Goal: Task Accomplishment & Management: Use online tool/utility

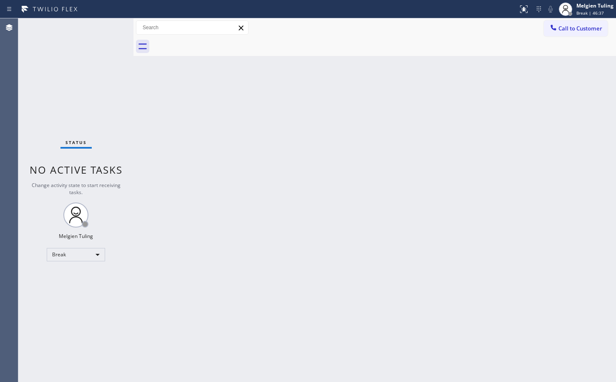
click at [410, 231] on div "Back to Dashboard Change Sender ID Customers Technicians Select a contact Outbo…" at bounding box center [374, 199] width 483 height 363
click at [198, 325] on div "Back to Dashboard Change Sender ID Customers Technicians Select a contact Outbo…" at bounding box center [374, 199] width 483 height 363
click at [153, 263] on div "Back to Dashboard Change Sender ID Customers Technicians Select a contact Outbo…" at bounding box center [374, 199] width 483 height 363
click at [94, 253] on div "Break" at bounding box center [76, 254] width 58 height 13
click at [76, 277] on li "Available" at bounding box center [75, 277] width 57 height 10
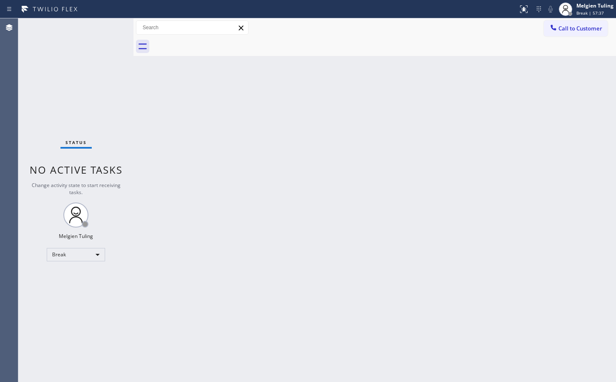
click at [261, 249] on div "Back to Dashboard Change Sender ID Customers Technicians Select a contact Outbo…" at bounding box center [374, 199] width 483 height 363
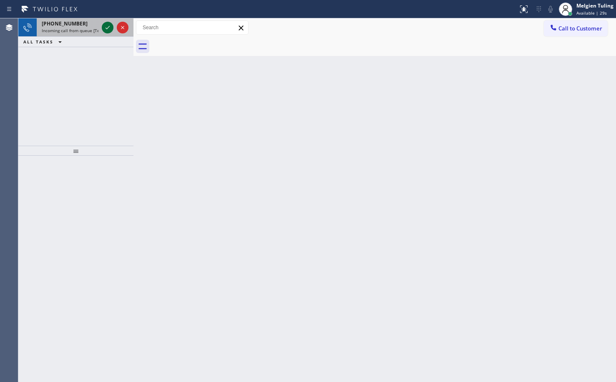
click at [105, 25] on icon at bounding box center [108, 28] width 10 height 10
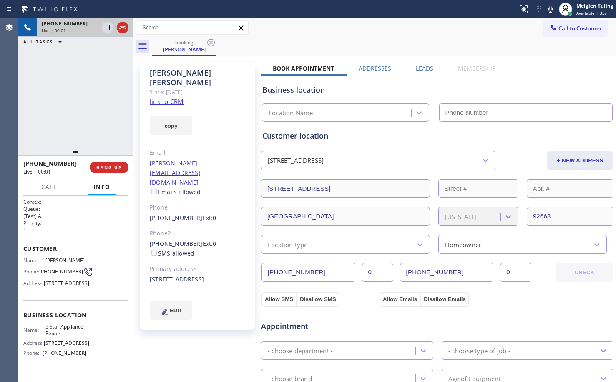
type input "[PHONE_NUMBER]"
click at [157, 97] on link "link to CRM" at bounding box center [167, 101] width 34 height 8
click at [108, 30] on icon at bounding box center [108, 28] width 4 height 6
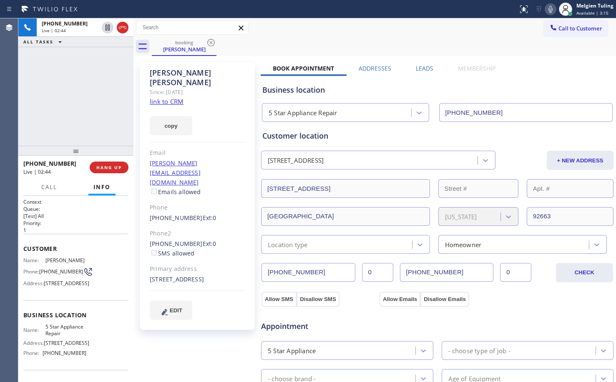
click at [548, 9] on icon at bounding box center [551, 9] width 10 height 10
click at [88, 93] on div "[PHONE_NUMBER] Live | 05:36 ALL TASKS ALL TASKS ACTIVE TASKS TASKS IN WRAP UP" at bounding box center [75, 81] width 115 height 127
click at [106, 25] on icon at bounding box center [108, 28] width 6 height 6
click at [551, 10] on icon at bounding box center [551, 9] width 10 height 10
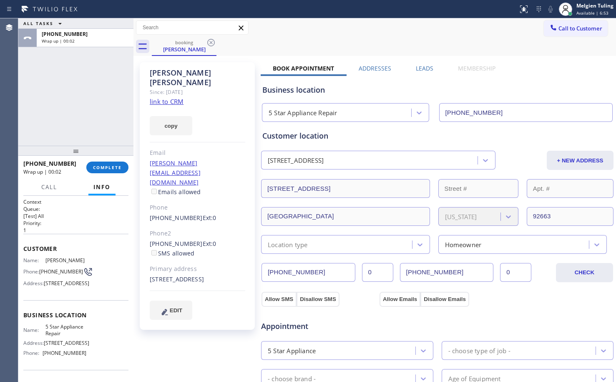
click at [200, 159] on link "[PERSON_NAME][EMAIL_ADDRESS][DOMAIN_NAME]" at bounding box center [175, 172] width 51 height 27
click at [98, 166] on span "COMPLETE" at bounding box center [107, 167] width 29 height 6
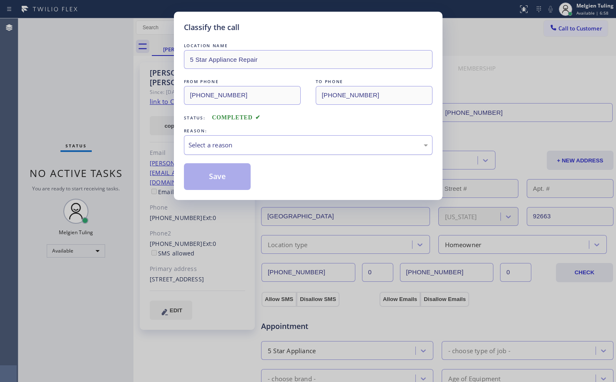
click at [235, 146] on div "Select a reason" at bounding box center [308, 145] width 239 height 10
click at [225, 180] on button "Save" at bounding box center [217, 176] width 67 height 27
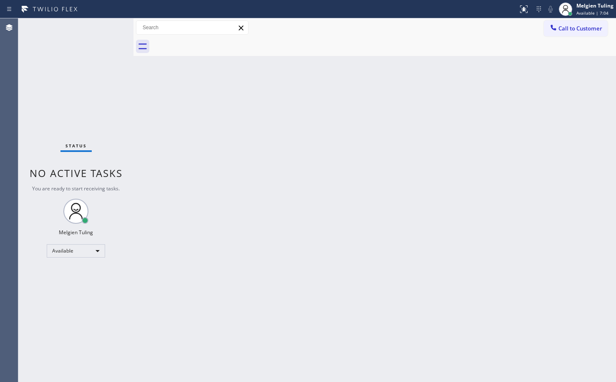
click at [219, 153] on div "Back to Dashboard Change Sender ID Customers Technicians Select a contact Outbo…" at bounding box center [374, 199] width 483 height 363
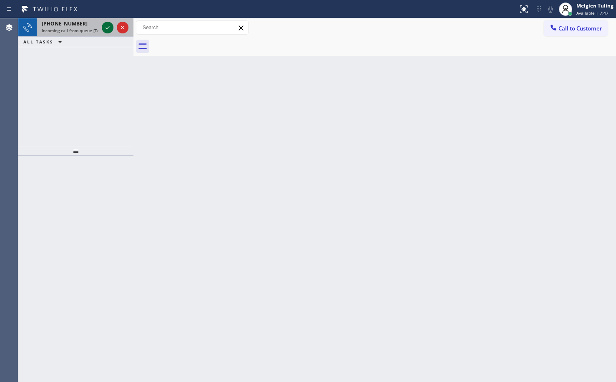
click at [104, 29] on icon at bounding box center [108, 28] width 10 height 10
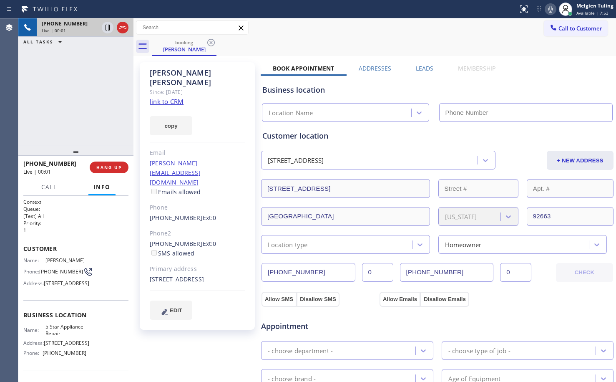
type input "[PHONE_NUMBER]"
click at [215, 113] on div "copy" at bounding box center [198, 120] width 96 height 29
click at [213, 158] on div "[PERSON_NAME][EMAIL_ADDRESS][DOMAIN_NAME] Emails allowed" at bounding box center [198, 177] width 96 height 38
click at [83, 233] on p "1" at bounding box center [75, 229] width 105 height 7
click at [106, 165] on span "HANG UP" at bounding box center [108, 167] width 25 height 6
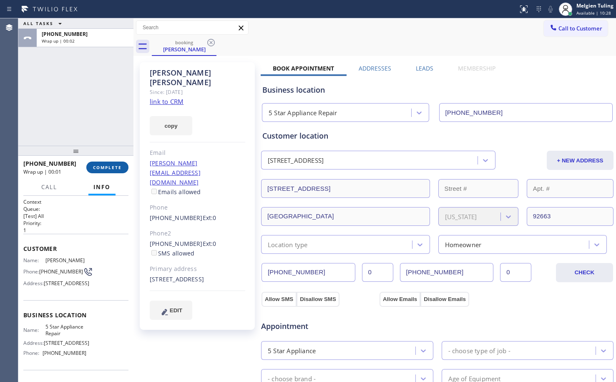
click at [114, 167] on span "COMPLETE" at bounding box center [107, 167] width 29 height 6
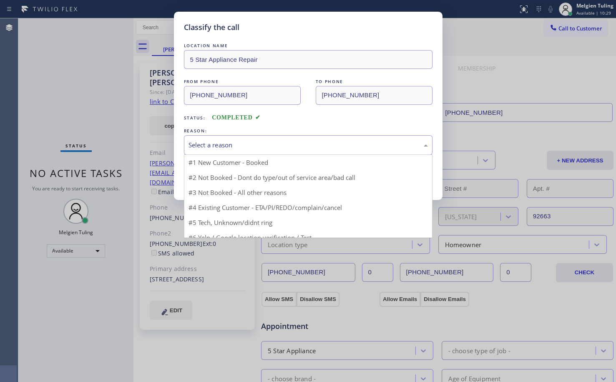
click at [273, 150] on div "Select a reason" at bounding box center [308, 145] width 249 height 20
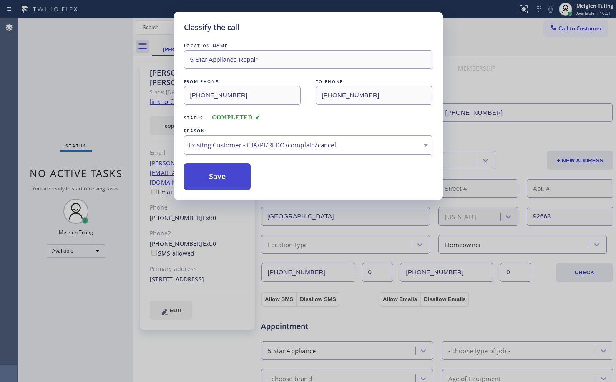
click at [229, 173] on button "Save" at bounding box center [217, 176] width 67 height 27
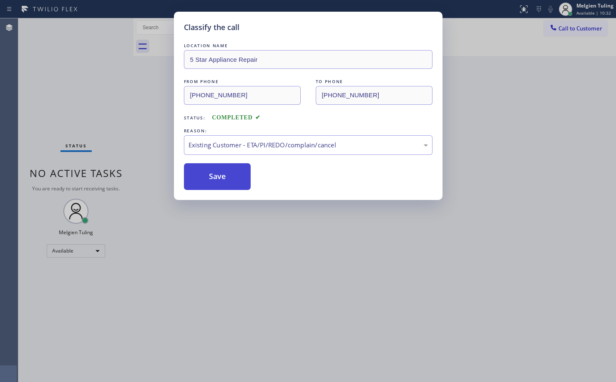
click at [229, 172] on button "Save" at bounding box center [217, 176] width 67 height 27
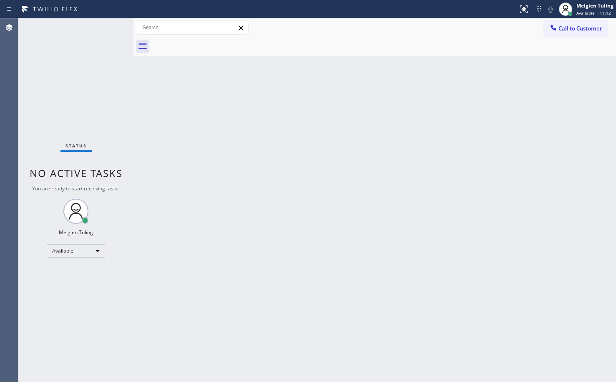
click at [264, 117] on div "Back to Dashboard Change Sender ID Customers Technicians Select a contact Outbo…" at bounding box center [374, 199] width 483 height 363
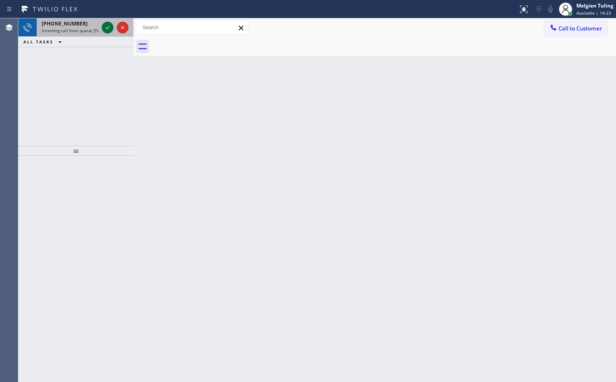
click at [109, 23] on icon at bounding box center [108, 28] width 10 height 10
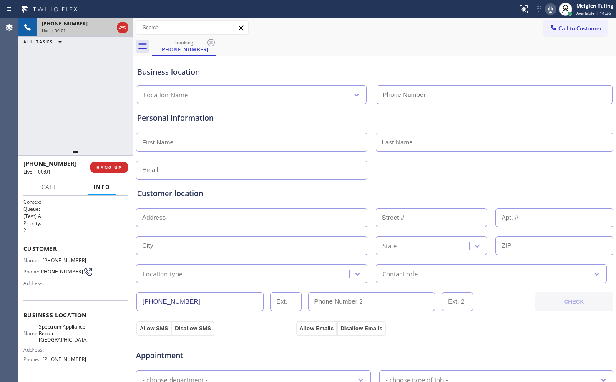
type input "[PHONE_NUMBER]"
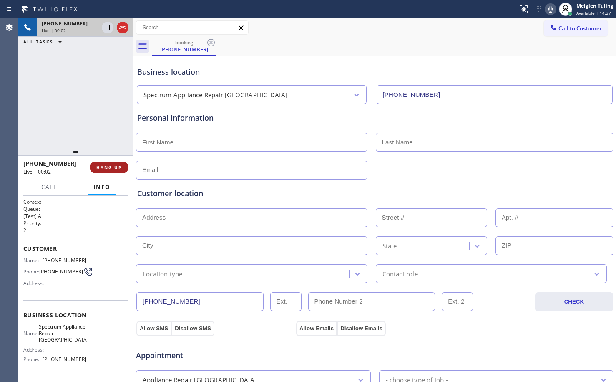
click at [103, 166] on span "HANG UP" at bounding box center [108, 167] width 25 height 6
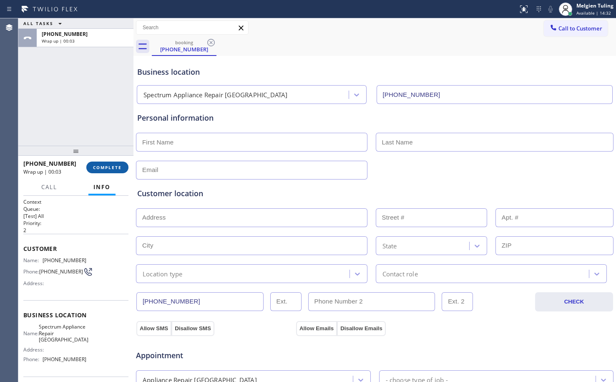
click at [107, 163] on button "COMPLETE" at bounding box center [107, 167] width 42 height 12
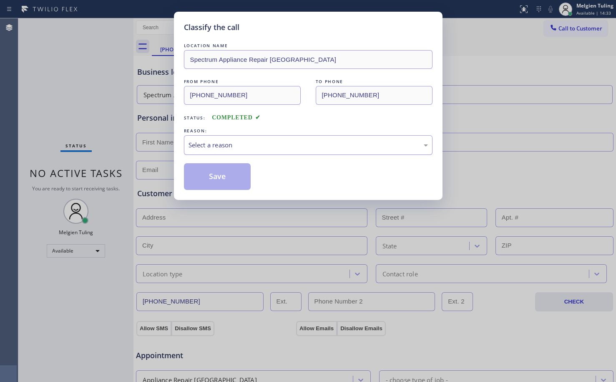
click at [214, 140] on div "Select a reason" at bounding box center [308, 145] width 239 height 10
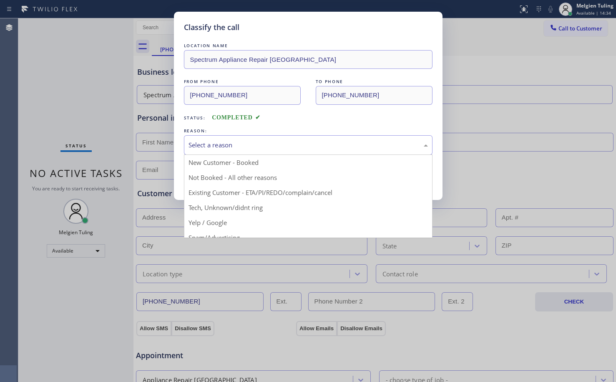
click at [212, 143] on div "Select a reason" at bounding box center [308, 145] width 239 height 10
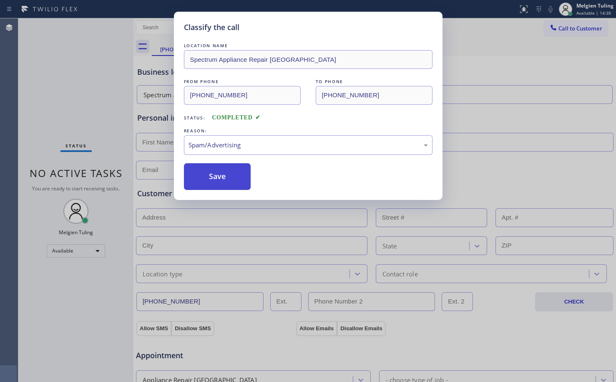
click at [228, 176] on button "Save" at bounding box center [217, 176] width 67 height 27
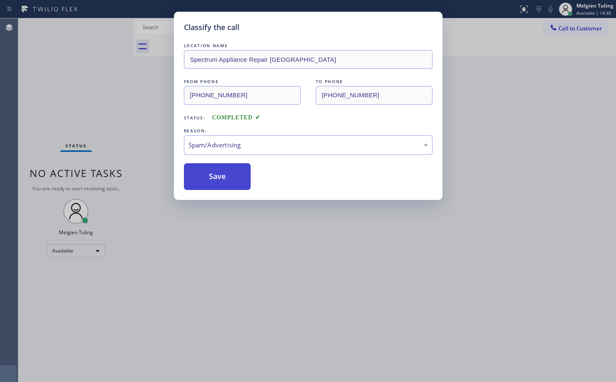
click at [229, 175] on button "Save" at bounding box center [217, 176] width 67 height 27
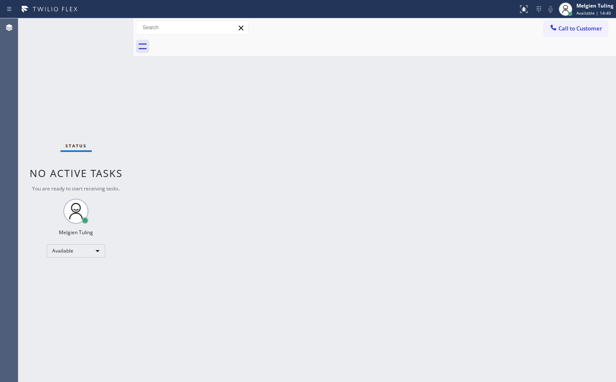
drag, startPoint x: 424, startPoint y: 174, endPoint x: 380, endPoint y: 230, distance: 71.9
click at [417, 191] on div "Back to Dashboard Change Sender ID Customers Technicians Select a contact Outbo…" at bounding box center [374, 199] width 483 height 363
click at [388, 222] on div "Back to Dashboard Change Sender ID Customers Technicians Select a contact Outbo…" at bounding box center [374, 199] width 483 height 363
click at [254, 280] on div "Back to Dashboard Change Sender ID Customers Technicians Select a contact Outbo…" at bounding box center [374, 199] width 483 height 363
click at [109, 28] on div "Status No active tasks You are ready to start receiving tasks. Melgien Tuling A…" at bounding box center [75, 199] width 115 height 363
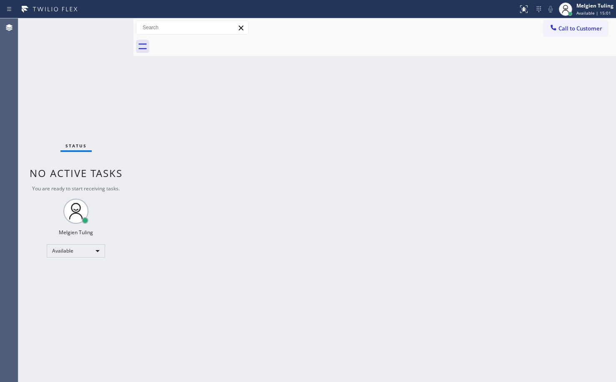
click at [109, 28] on div "Status No active tasks You are ready to start receiving tasks. Melgien Tuling A…" at bounding box center [75, 199] width 115 height 363
click at [323, 189] on div "Back to Dashboard Change Sender ID Customers Technicians Select a contact Outbo…" at bounding box center [374, 199] width 483 height 363
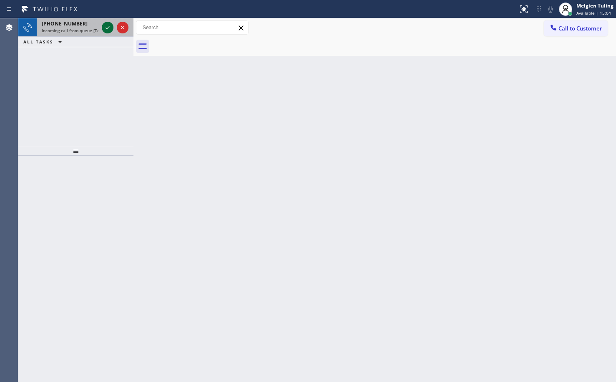
click at [106, 26] on icon at bounding box center [108, 28] width 10 height 10
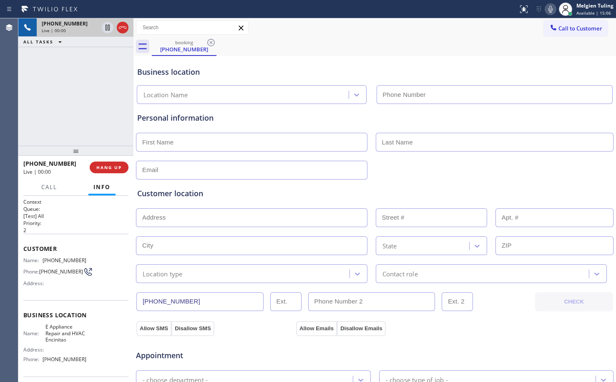
type input "[PHONE_NUMBER]"
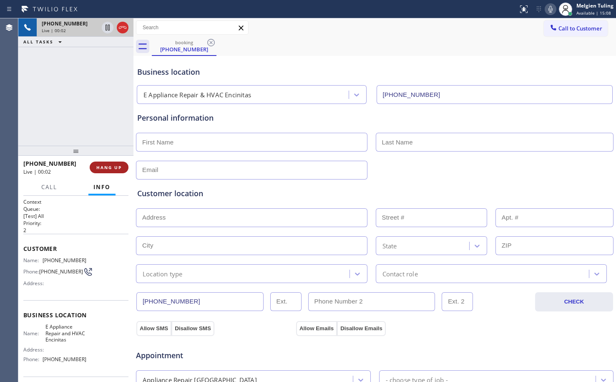
click at [112, 169] on span "HANG UP" at bounding box center [108, 167] width 25 height 6
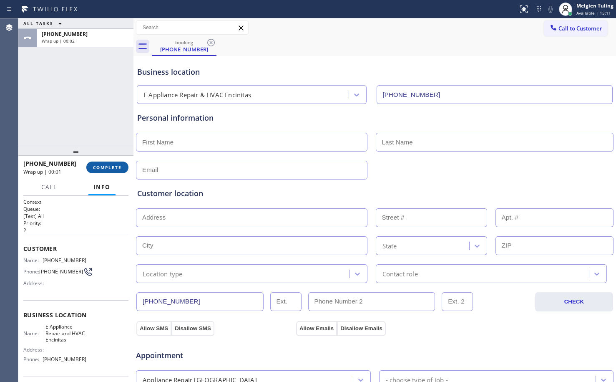
click at [104, 166] on span "COMPLETE" at bounding box center [107, 167] width 29 height 6
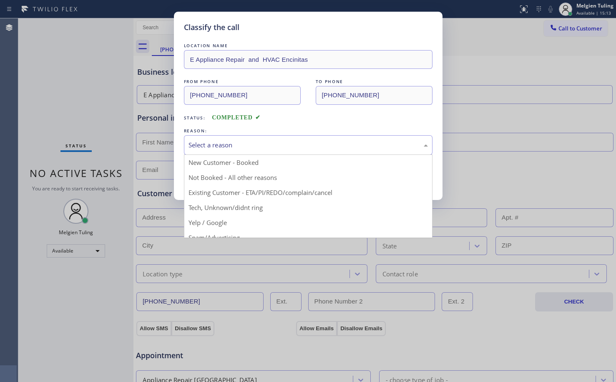
click at [209, 141] on div "Select a reason" at bounding box center [308, 145] width 239 height 10
click at [219, 239] on div "Classify the call LOCATION NAME E Appliance Repair and HVAC Encinitas FROM PHON…" at bounding box center [308, 191] width 616 height 382
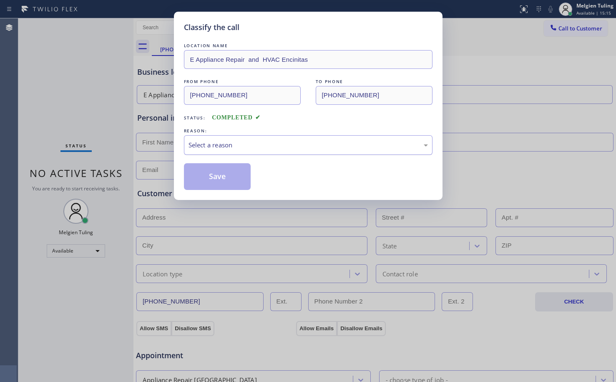
click at [221, 144] on div "LOCATION NAME E Appliance Repair and HVAC Encinitas FROM PHONE [PHONE_NUMBER] T…" at bounding box center [308, 115] width 249 height 148
click at [221, 144] on div "Select a reason" at bounding box center [308, 145] width 239 height 10
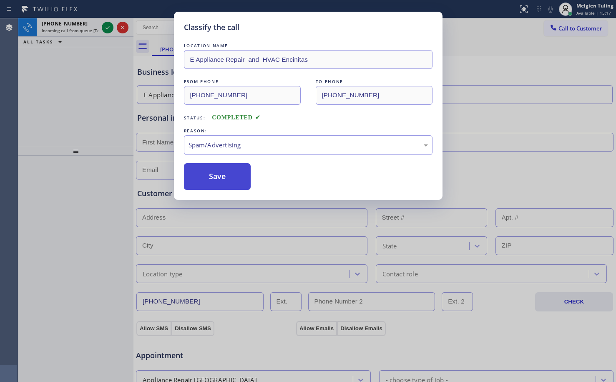
click at [217, 171] on button "Save" at bounding box center [217, 176] width 67 height 27
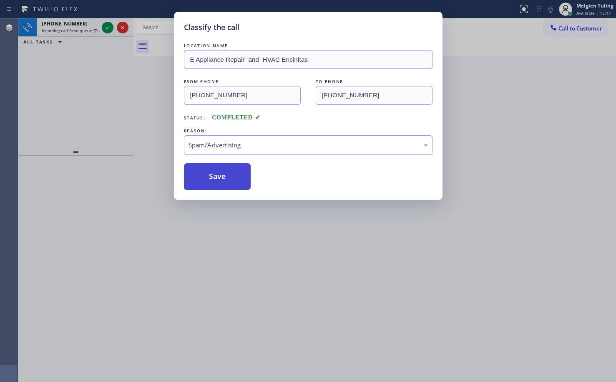
click at [217, 170] on button "Save" at bounding box center [217, 176] width 67 height 27
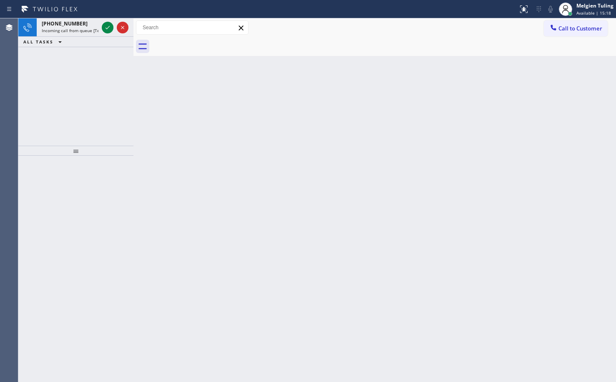
click at [133, 111] on div at bounding box center [133, 199] width 0 height 363
click at [108, 29] on icon at bounding box center [108, 28] width 10 height 10
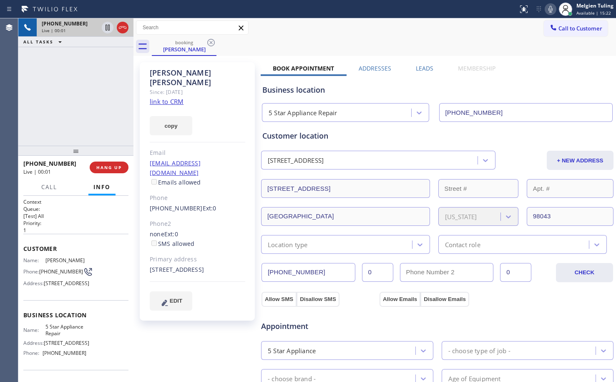
type input "[PHONE_NUMBER]"
click at [168, 97] on link "link to CRM" at bounding box center [167, 101] width 34 height 8
click at [431, 26] on div "Call to Customer Outbound call Location Search location Your caller id phone nu…" at bounding box center [374, 27] width 483 height 15
click at [552, 7] on icon at bounding box center [550, 9] width 4 height 7
click at [107, 28] on icon at bounding box center [108, 28] width 4 height 6
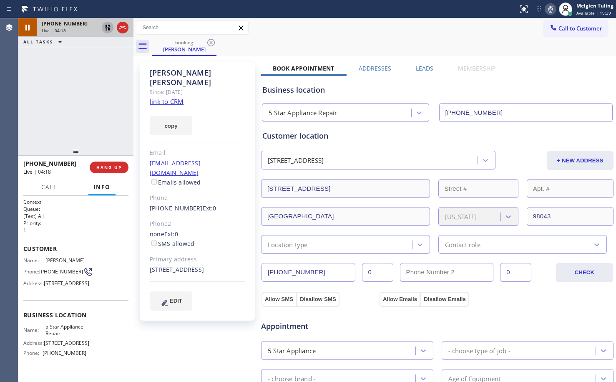
click at [101, 70] on div "[PHONE_NUMBER] Live | 04:18 ALL TASKS ALL TASKS ACTIVE TASKS TASKS IN WRAP UP" at bounding box center [75, 81] width 115 height 127
click at [104, 29] on icon at bounding box center [108, 28] width 10 height 10
click at [551, 8] on rect at bounding box center [551, 8] width 6 height 6
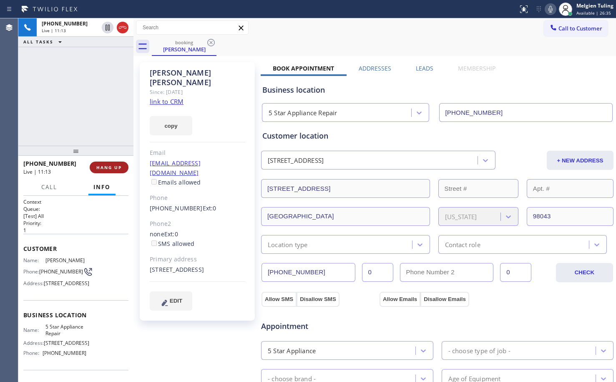
click at [113, 166] on span "HANG UP" at bounding box center [108, 167] width 25 height 6
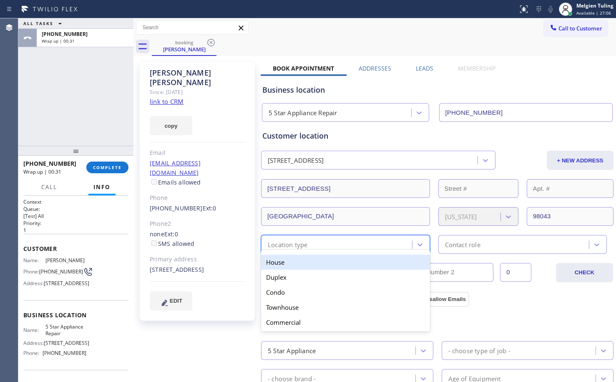
click at [328, 246] on div "Location type" at bounding box center [338, 244] width 148 height 15
click at [294, 262] on div "House" at bounding box center [345, 261] width 169 height 15
click at [294, 262] on div "[PHONE_NUMBER] 0 0 CHECK" at bounding box center [437, 271] width 353 height 21
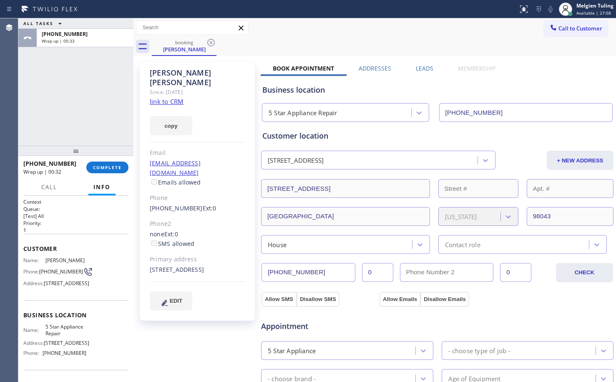
click at [452, 239] on div "Contact role" at bounding box center [462, 244] width 35 height 10
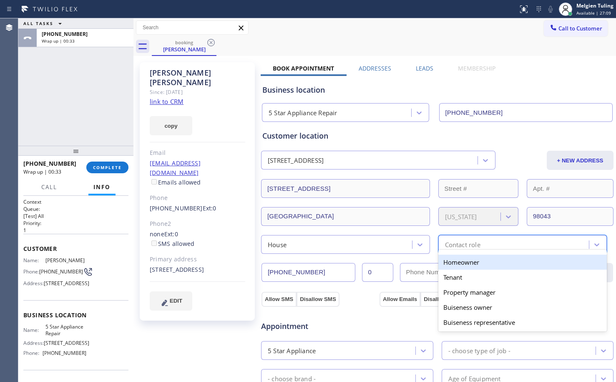
click at [457, 264] on div "Homeowner" at bounding box center [522, 261] width 169 height 15
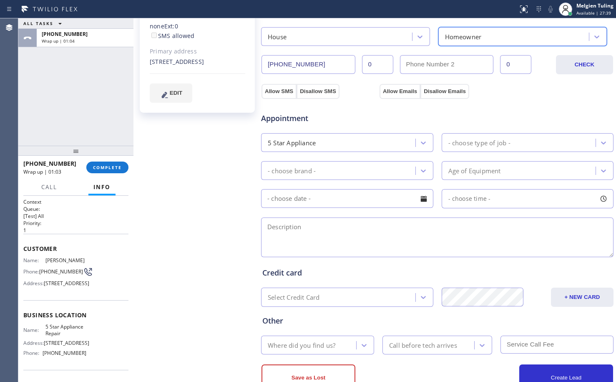
scroll to position [209, 0]
click at [396, 234] on textarea at bounding box center [437, 236] width 352 height 40
click at [279, 227] on textarea at bounding box center [437, 236] width 352 height 40
paste textarea "kenmore/washer/ power suddenly stop working ,keep sensoring for the load/house-…"
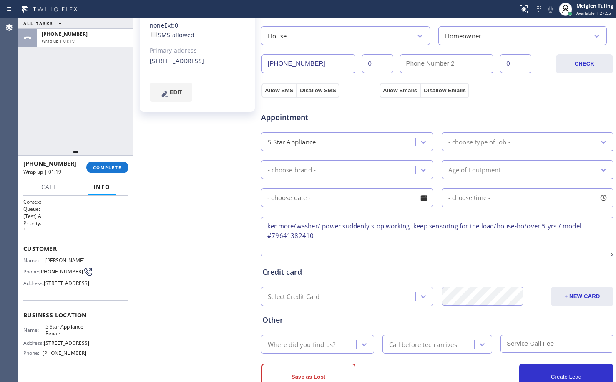
click at [266, 224] on textarea "kenmore/washer/ power suddenly stop working ,keep sensoring for the load/house-…" at bounding box center [437, 236] width 352 height 40
click at [468, 226] on textarea "9-12 |$85 |kenmore/washer/ power suddenly stop working ,keep sensoring for the …" at bounding box center [437, 236] width 352 height 40
click at [336, 236] on textarea "9-12 |$85 |kenmore/washer/ power suddenly stop working ,keep censoring for the …" at bounding box center [437, 236] width 352 height 40
paste textarea "[STREET_ADDRESS]"
click at [267, 245] on textarea "9-12 |$85 |kenmore/washer/ power suddenly stop working ,keep censoring for the …" at bounding box center [437, 236] width 352 height 40
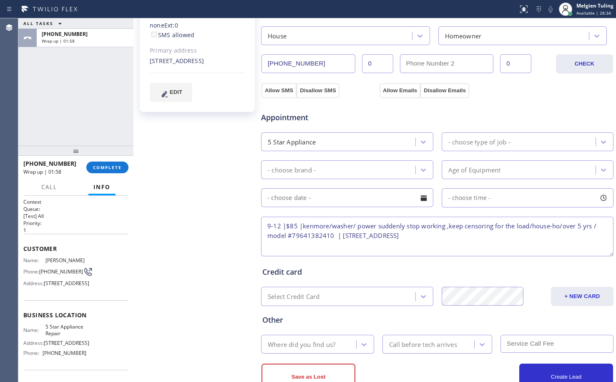
click at [503, 239] on textarea "9-12 |$85 |kenmore/washer/ power suddenly stop working ,keep censoring for the …" at bounding box center [437, 236] width 352 height 40
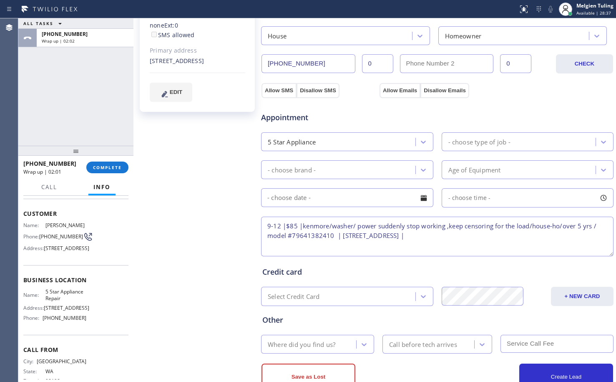
scroll to position [83, 0]
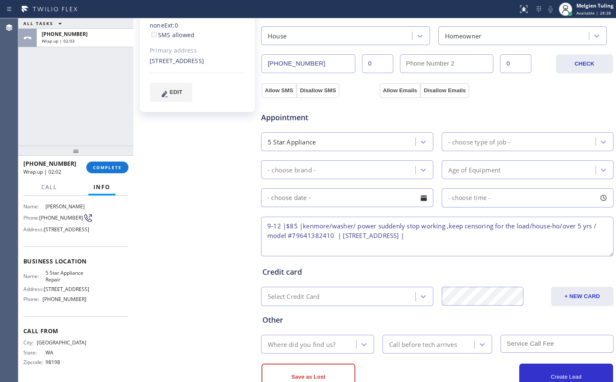
click at [67, 277] on span "5 Star Appliance Repair" at bounding box center [65, 275] width 41 height 13
copy span "5 Star Appliance Repair"
click at [498, 238] on textarea "9-12 |$85 |kenmore/washer/ power suddenly stop working ,keep censoring for the …" at bounding box center [437, 236] width 352 height 40
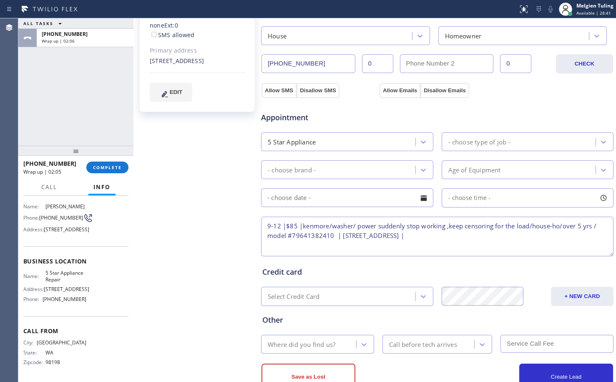
paste textarea "5 Star Appliance Repair"
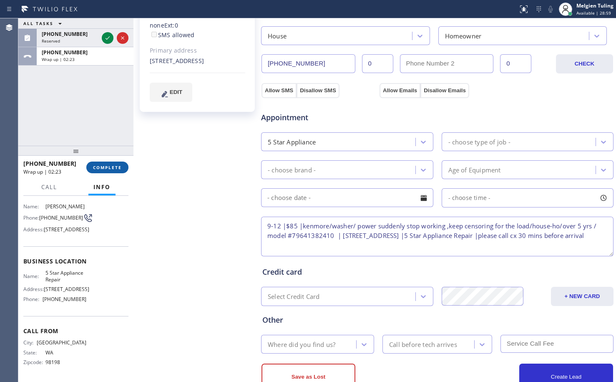
type textarea "9-12 |$85 |kenmore/washer/ power suddenly stop working ,keep censoring for the …"
click at [113, 169] on span "COMPLETE" at bounding box center [107, 167] width 29 height 6
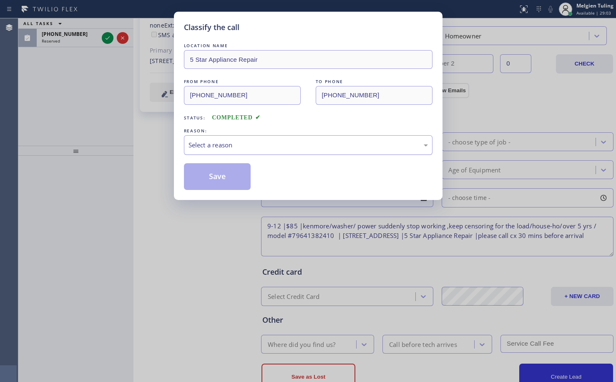
click at [216, 145] on div "Select a reason" at bounding box center [308, 145] width 239 height 10
click at [213, 176] on button "Save" at bounding box center [217, 176] width 67 height 27
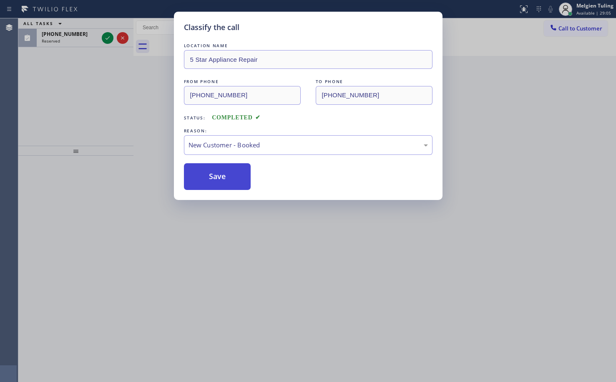
click at [213, 177] on button "Save" at bounding box center [217, 176] width 67 height 27
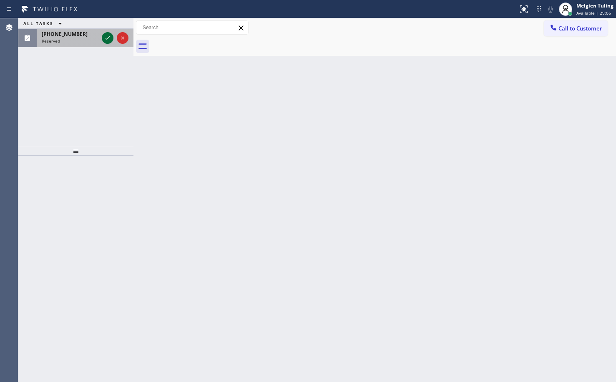
click at [111, 37] on icon at bounding box center [108, 38] width 10 height 10
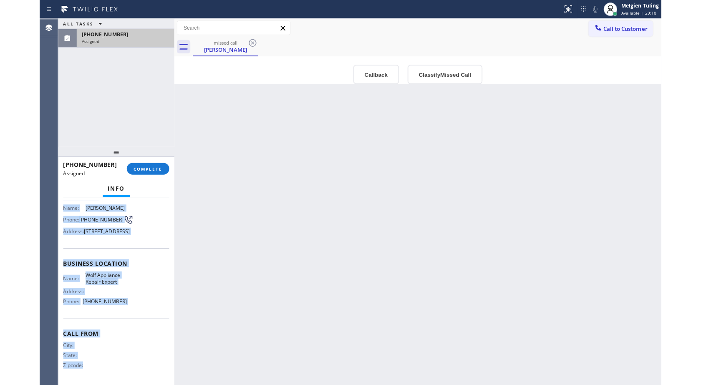
scroll to position [77, 0]
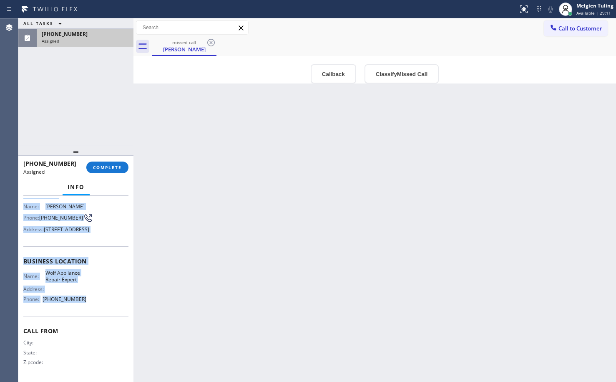
drag, startPoint x: 24, startPoint y: 256, endPoint x: 89, endPoint y: 302, distance: 80.1
click at [89, 302] on div "Context Queue: Appliance Repair High End Priority: 0 Task Age: Customer Name: […" at bounding box center [75, 258] width 105 height 242
copy div "Customer Name: [PERSON_NAME] Phone: [PHONE_NUMBER] Address: [STREET_ADDRESS] Bu…"
click at [112, 168] on span "COMPLETE" at bounding box center [107, 167] width 29 height 6
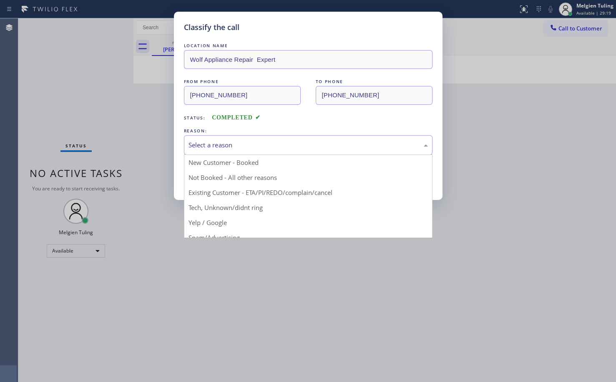
click at [231, 141] on div "Select a reason" at bounding box center [308, 145] width 239 height 10
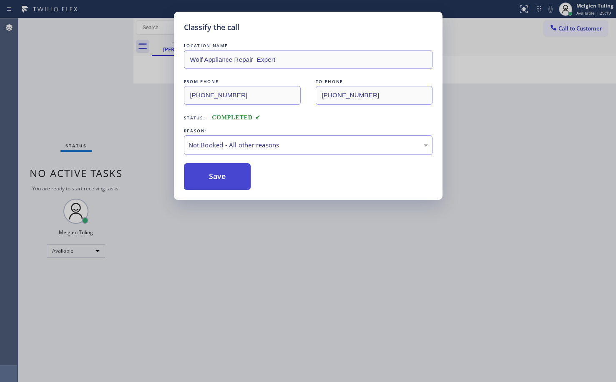
click at [213, 176] on button "Save" at bounding box center [217, 176] width 67 height 27
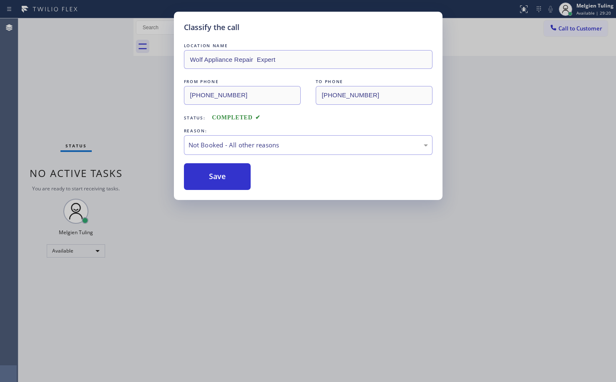
drag, startPoint x: 158, startPoint y: 123, endPoint x: 32, endPoint y: 18, distance: 164.0
click at [158, 123] on div "Classify the call LOCATION NAME Wolf Appliance Repair Expert FROM PHONE [PHONE_…" at bounding box center [308, 191] width 616 height 382
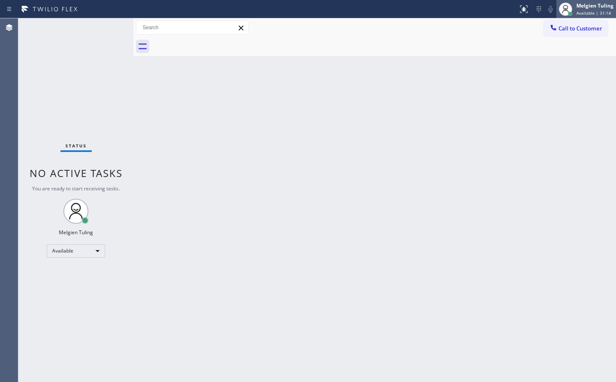
click at [588, 9] on div "Melgien Tuling" at bounding box center [594, 5] width 37 height 7
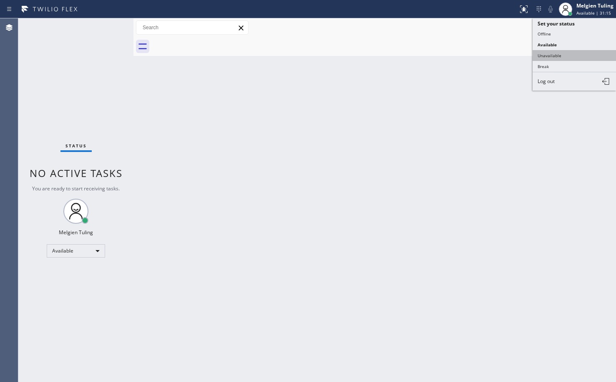
click at [553, 57] on button "Unavailable" at bounding box center [574, 55] width 83 height 11
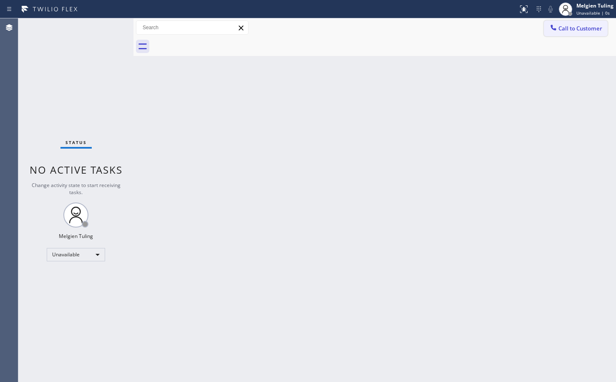
click at [580, 27] on span "Call to Customer" at bounding box center [580, 29] width 44 height 8
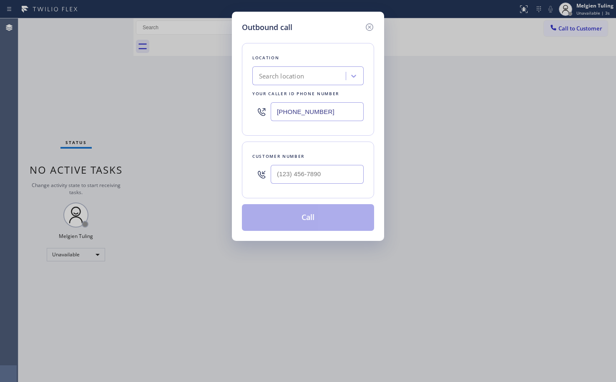
click at [302, 75] on div "Search location" at bounding box center [281, 76] width 45 height 10
paste input "5 Star Appliance Repair"
type input "5 Star Appliance Repair"
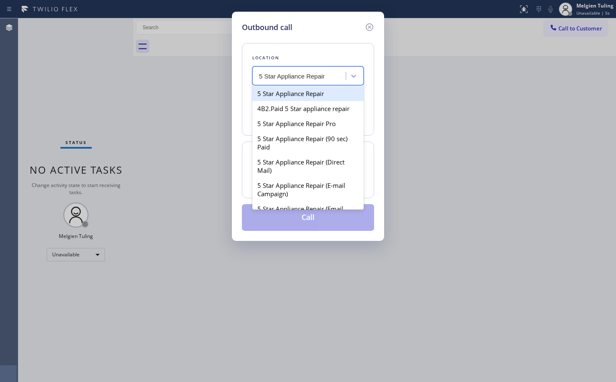
click at [304, 94] on div "5 Star Appliance Repair" at bounding box center [307, 93] width 111 height 15
type input "[PHONE_NUMBER]"
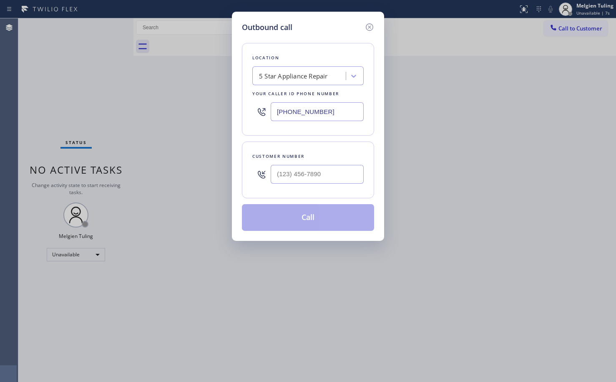
drag, startPoint x: 327, startPoint y: 112, endPoint x: 268, endPoint y: 114, distance: 58.4
click at [268, 114] on div "[PHONE_NUMBER]" at bounding box center [307, 111] width 111 height 27
click at [368, 28] on icon at bounding box center [370, 27] width 8 height 8
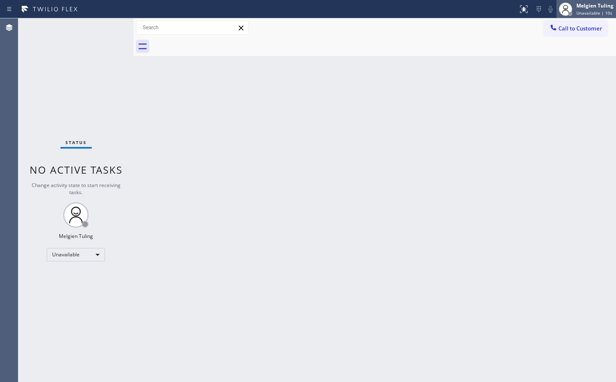
click at [591, 6] on div "Melgien Tuling" at bounding box center [594, 5] width 37 height 7
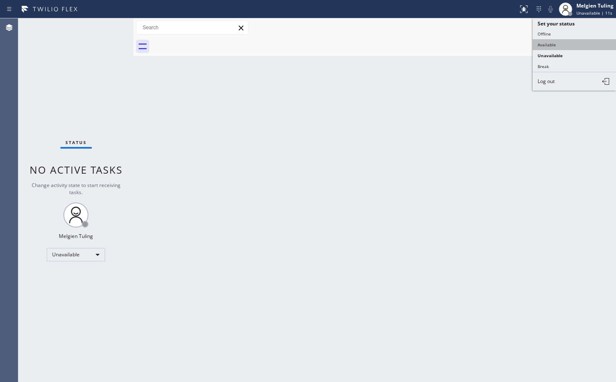
click at [549, 47] on button "Available" at bounding box center [574, 44] width 83 height 11
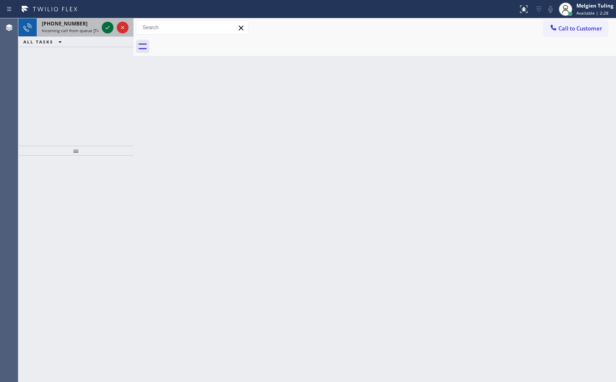
click at [105, 29] on icon at bounding box center [108, 28] width 10 height 10
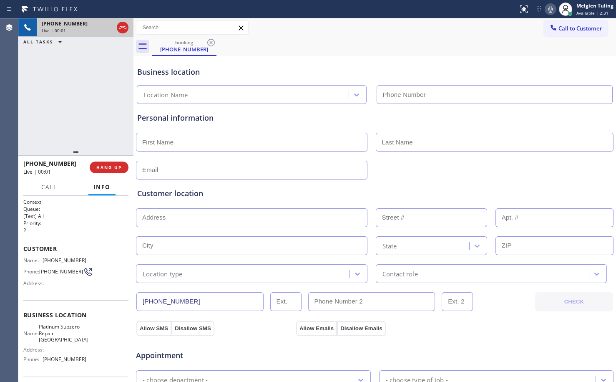
type input "[PHONE_NUMBER]"
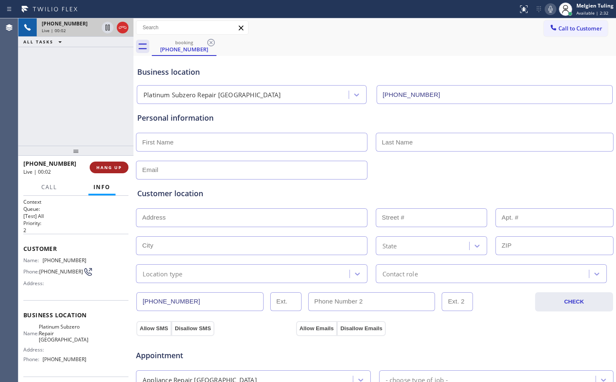
click at [111, 167] on span "HANG UP" at bounding box center [108, 167] width 25 height 6
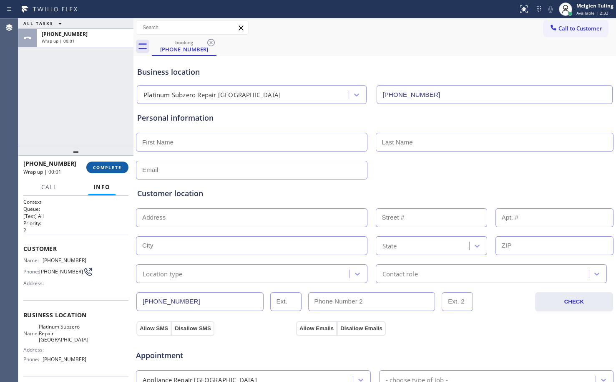
click at [101, 163] on button "COMPLETE" at bounding box center [107, 167] width 42 height 12
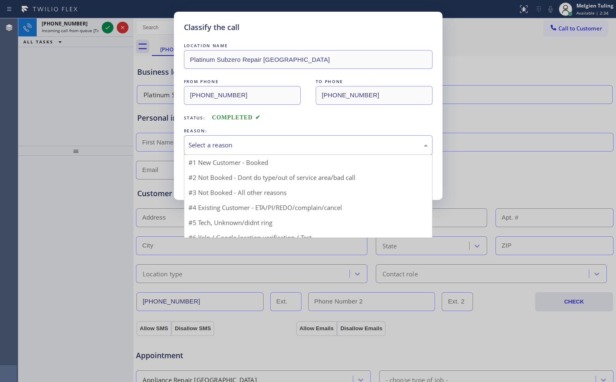
click at [224, 140] on div "Select a reason" at bounding box center [308, 145] width 239 height 10
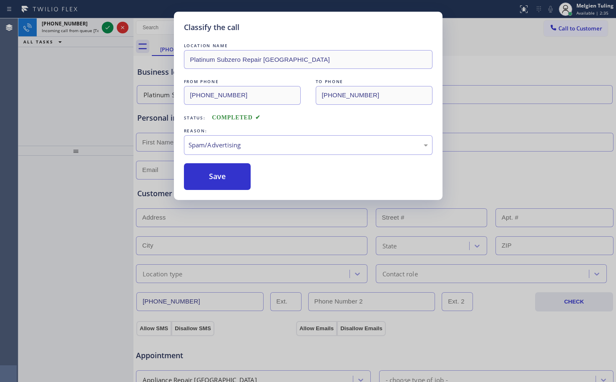
click at [206, 231] on div "Classify the call LOCATION NAME Platinum Subzero Repair [GEOGRAPHIC_DATA] FROM …" at bounding box center [308, 191] width 616 height 382
click at [205, 168] on button "Save" at bounding box center [217, 176] width 67 height 27
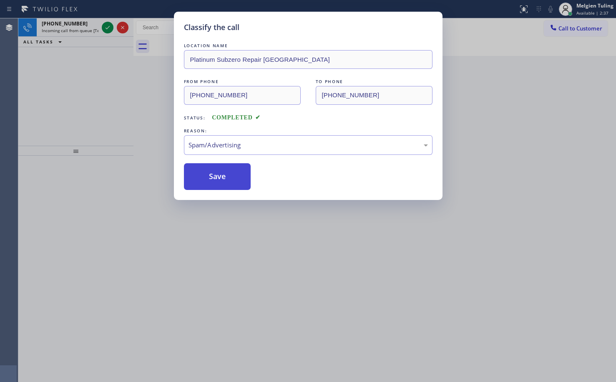
click at [194, 174] on div "Classify the call LOCATION NAME Viking Appliance Repair Company(TFN) FROM PHONE…" at bounding box center [317, 199] width 598 height 363
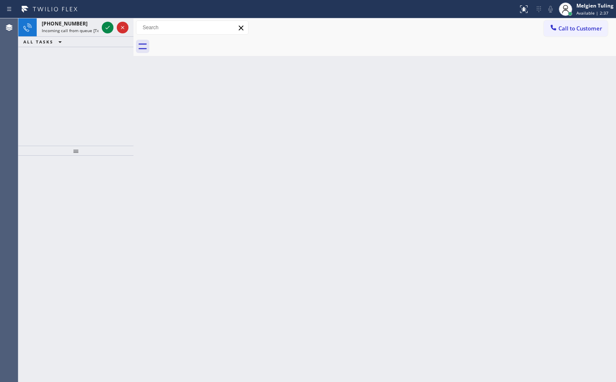
click at [143, 103] on div "Back to Dashboard Change Sender ID Customers Technicians Select a contact Outbo…" at bounding box center [374, 199] width 483 height 363
click at [107, 27] on icon at bounding box center [108, 28] width 10 height 10
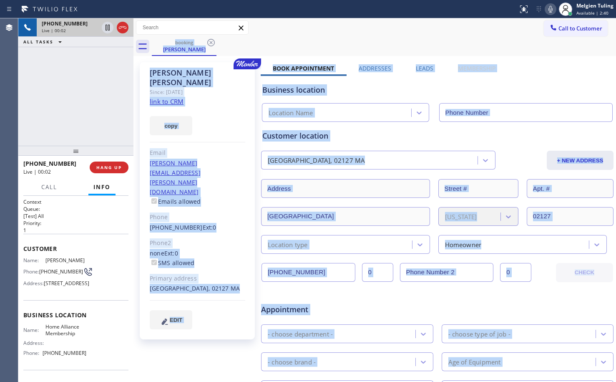
type input "[PHONE_NUMBER]"
click at [222, 112] on div "copy" at bounding box center [198, 120] width 96 height 29
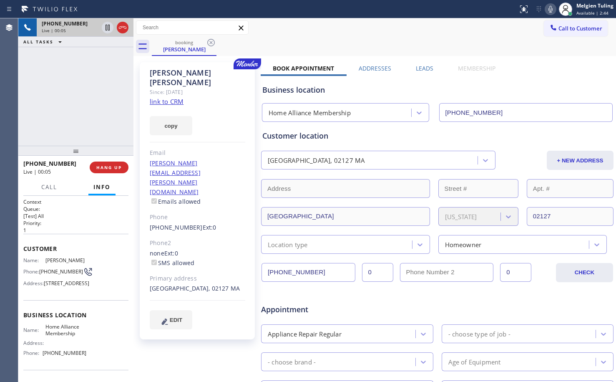
click at [159, 97] on link "link to CRM" at bounding box center [167, 101] width 34 height 8
click at [119, 111] on div "[PHONE_NUMBER] Live | 01:49 ALL TASKS ALL TASKS ACTIVE TASKS TASKS IN WRAP UP" at bounding box center [75, 81] width 115 height 127
click at [232, 148] on div "Email" at bounding box center [198, 153] width 96 height 10
click at [357, 175] on div "Customer location [GEOGRAPHIC_DATA] MA + NEW ADDRESS [GEOGRAPHIC_DATA] [US_STAT…" at bounding box center [437, 191] width 350 height 123
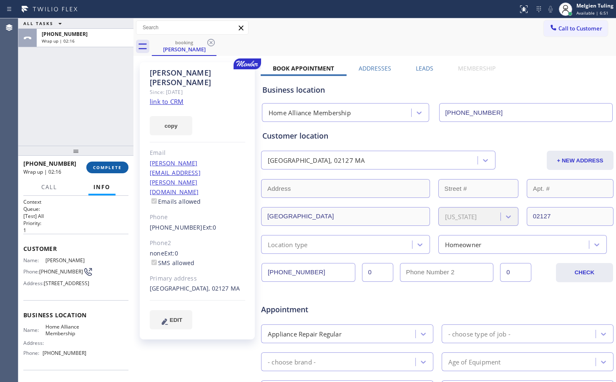
click at [108, 170] on span "COMPLETE" at bounding box center [107, 167] width 29 height 6
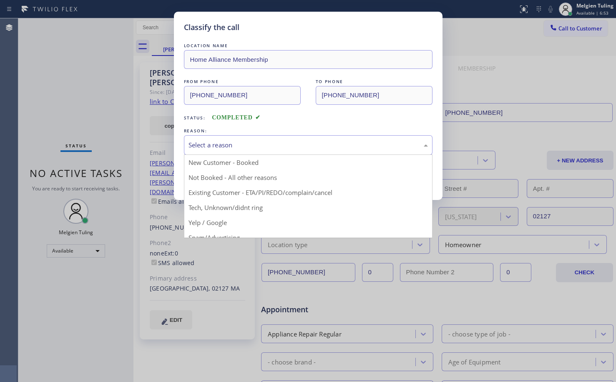
click at [214, 146] on div "Select a reason" at bounding box center [308, 145] width 239 height 10
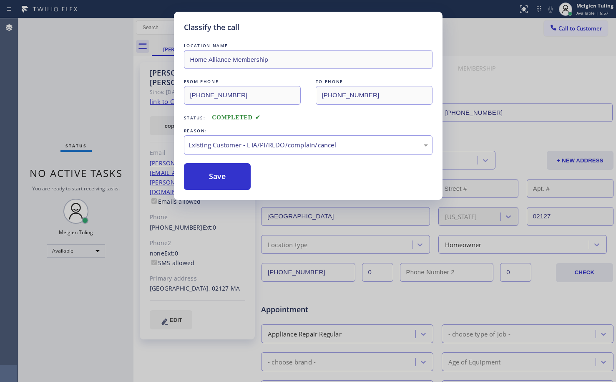
click at [217, 193] on div "Classify the call LOCATION NAME Home Alliance Membership FROM PHONE [PHONE_NUMB…" at bounding box center [308, 106] width 269 height 188
click at [217, 181] on button "Save" at bounding box center [217, 176] width 67 height 27
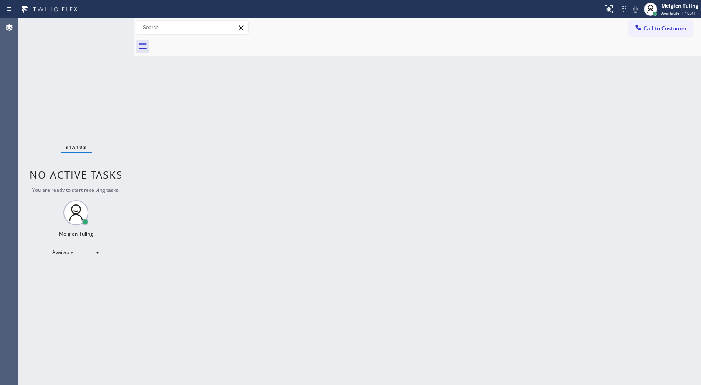
click at [235, 243] on div "Back to Dashboard Change Sender ID Customers Technicians Select a contact Outbo…" at bounding box center [416, 201] width 567 height 367
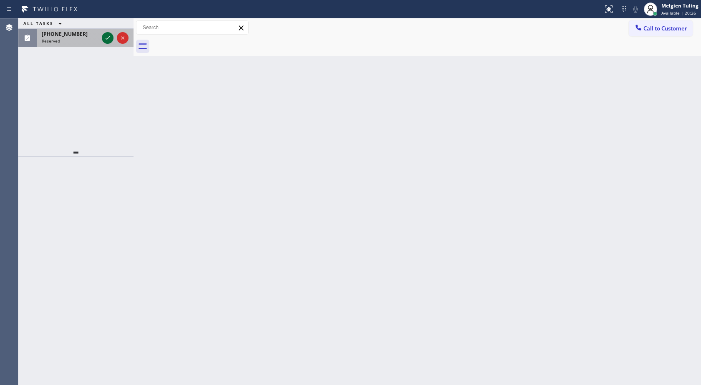
click at [104, 35] on icon at bounding box center [108, 38] width 10 height 10
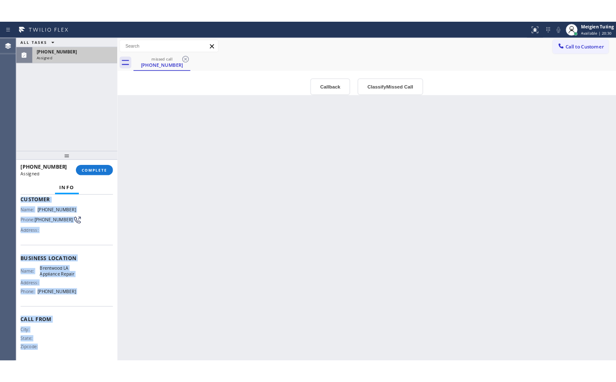
scroll to position [68, 0]
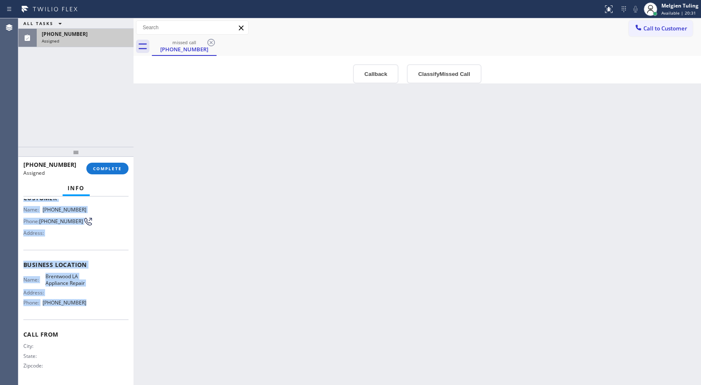
drag, startPoint x: 23, startPoint y: 257, endPoint x: 93, endPoint y: 303, distance: 83.3
click at [93, 303] on div "Context Queue: Appliance Repair High End Priority: 0 Task Age: Customer Name: […" at bounding box center [75, 262] width 105 height 242
copy div "Customer Name: [PHONE_NUMBER] Phone: [PHONE_NUMBER] Address: Business location …"
click at [104, 169] on span "COMPLETE" at bounding box center [107, 169] width 29 height 6
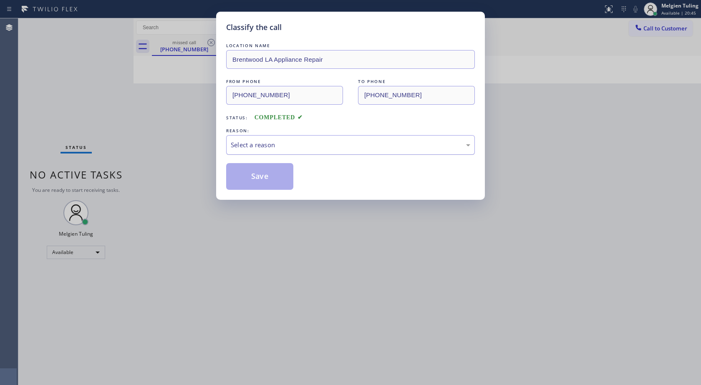
click at [246, 141] on div "Select a reason" at bounding box center [350, 145] width 239 height 10
click at [256, 176] on button "Save" at bounding box center [259, 176] width 67 height 27
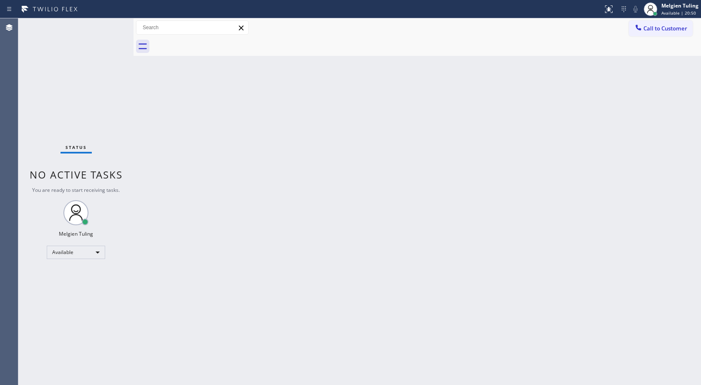
click at [193, 132] on div "Back to Dashboard Change Sender ID Customers Technicians Select a contact Outbo…" at bounding box center [416, 201] width 567 height 367
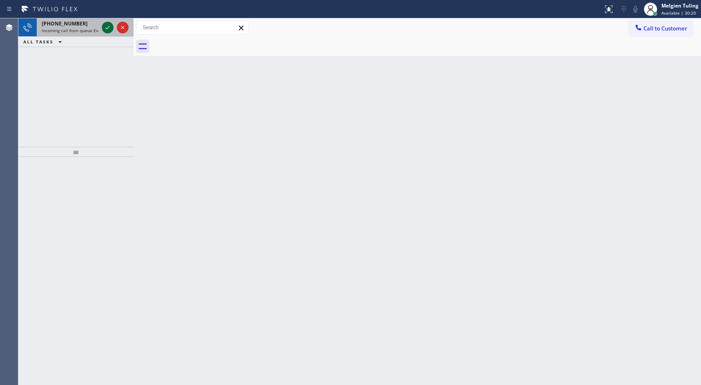
click at [106, 29] on icon at bounding box center [108, 28] width 10 height 10
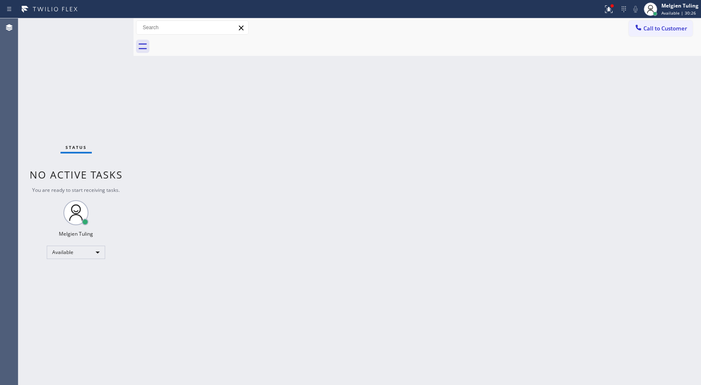
drag, startPoint x: 453, startPoint y: 96, endPoint x: 408, endPoint y: 99, distance: 44.4
click at [408, 99] on div "Back to Dashboard Change Sender ID Customers Technicians Select a contact Outbo…" at bounding box center [416, 201] width 567 height 367
click at [608, 9] on icon at bounding box center [608, 8] width 5 height 3
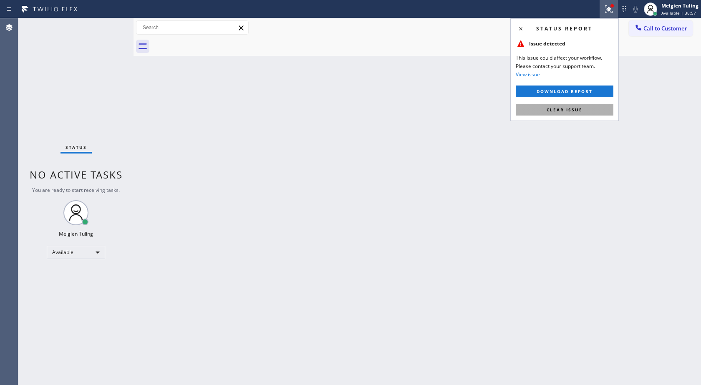
click at [573, 112] on span "Clear issue" at bounding box center [564, 110] width 36 height 6
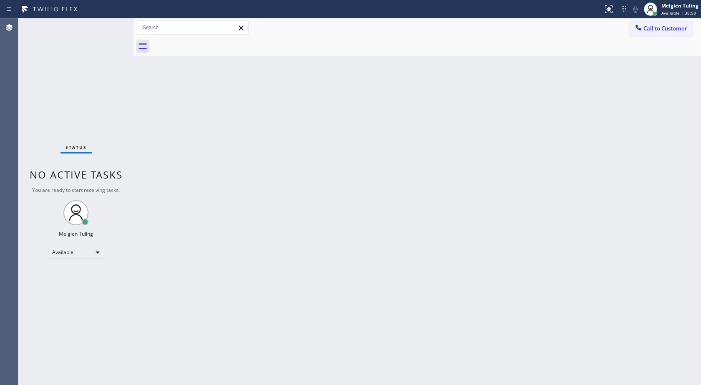
click at [571, 114] on div "Back to Dashboard Change Sender ID Customers Technicians Select a contact Outbo…" at bounding box center [416, 201] width 567 height 367
click at [98, 58] on div "Status No active tasks You are ready to start receiving tasks. Melgien Tuling A…" at bounding box center [75, 201] width 115 height 367
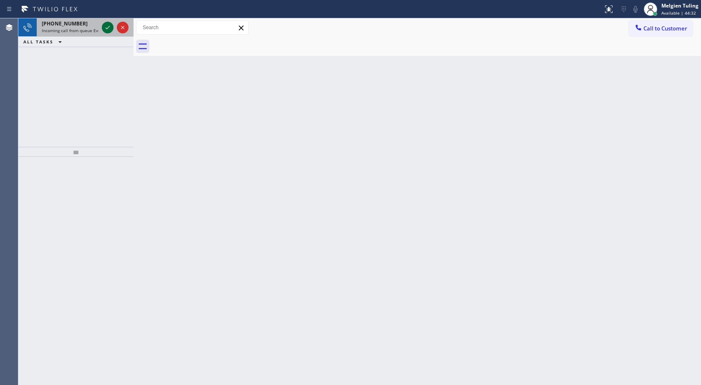
click at [107, 26] on icon at bounding box center [108, 28] width 10 height 10
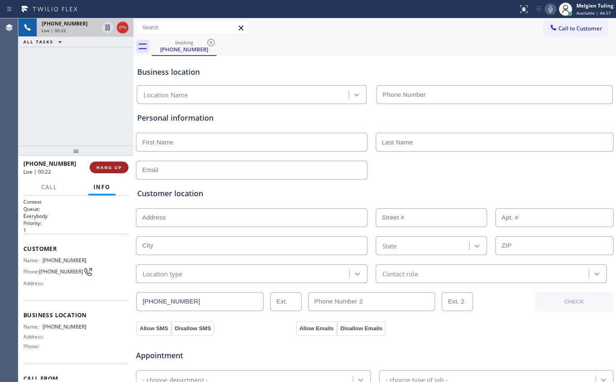
click at [108, 169] on span "HANG UP" at bounding box center [108, 167] width 25 height 6
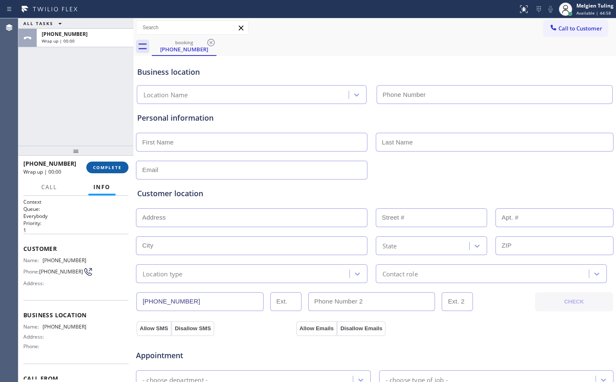
click at [109, 167] on span "COMPLETE" at bounding box center [107, 167] width 29 height 6
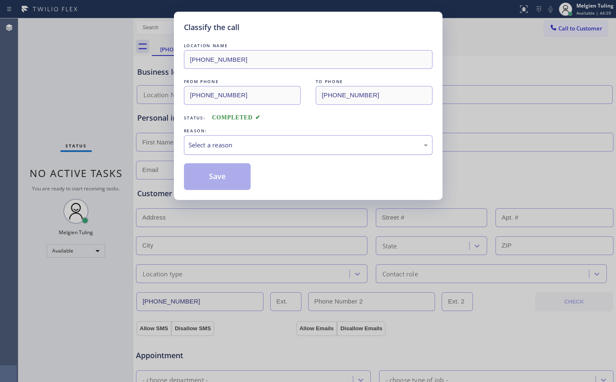
click at [224, 141] on div "Select a reason" at bounding box center [308, 145] width 239 height 10
click at [217, 176] on button "Save" at bounding box center [217, 176] width 67 height 27
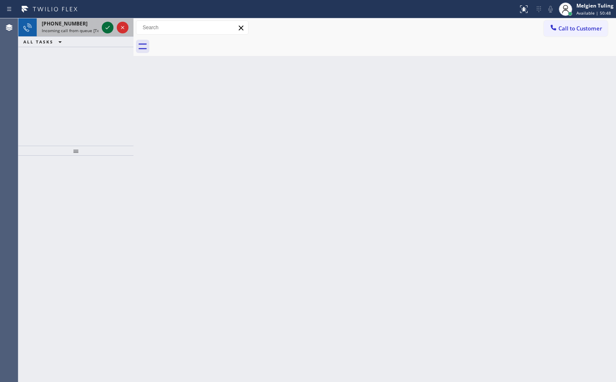
click at [107, 28] on icon at bounding box center [108, 28] width 10 height 10
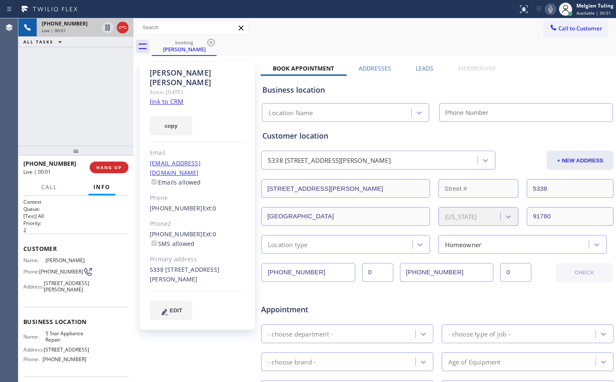
type input "[PHONE_NUMBER]"
click at [175, 97] on link "link to CRM" at bounding box center [167, 101] width 34 height 8
click at [109, 28] on icon at bounding box center [108, 28] width 10 height 10
click at [549, 10] on icon at bounding box center [550, 9] width 4 height 7
click at [110, 27] on icon at bounding box center [108, 28] width 6 height 6
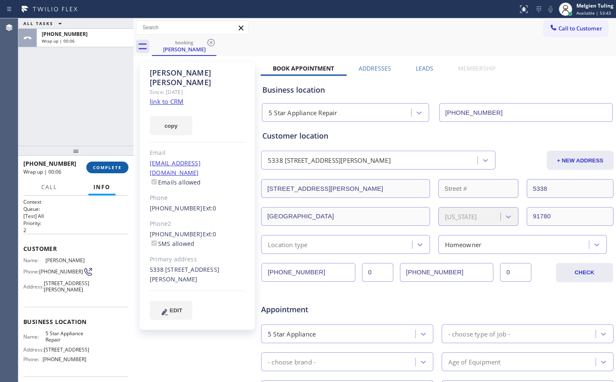
click at [102, 165] on span "COMPLETE" at bounding box center [107, 167] width 29 height 6
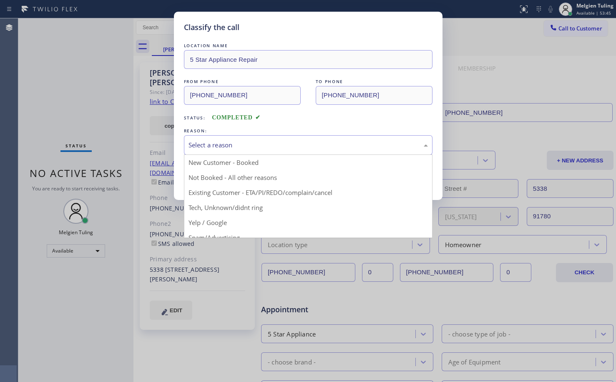
click at [215, 146] on div "Select a reason" at bounding box center [308, 145] width 239 height 10
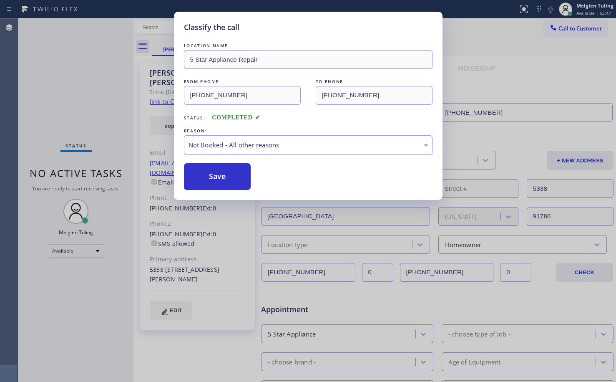
click at [226, 177] on button "Save" at bounding box center [217, 176] width 67 height 27
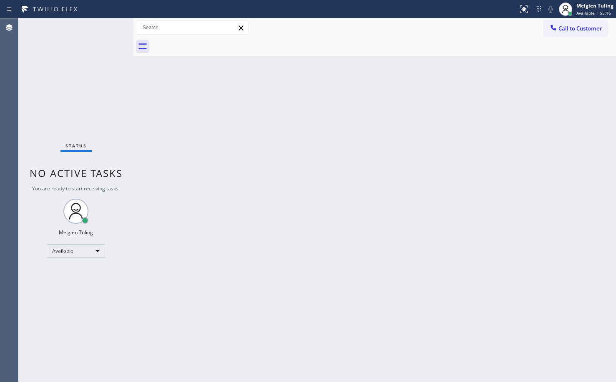
click at [176, 116] on div "Back to Dashboard Change Sender ID Customers Technicians Select a contact Outbo…" at bounding box center [374, 199] width 483 height 363
click at [111, 46] on div "Status No active tasks You are ready to start receiving tasks. Melgien Tuling A…" at bounding box center [75, 199] width 115 height 363
click at [119, 45] on div "Status No active tasks You are ready to start receiving tasks. Melgien Tuling A…" at bounding box center [75, 199] width 115 height 363
click at [108, 34] on div "Status No active tasks You are ready to start receiving tasks. Melgien Tuling A…" at bounding box center [75, 199] width 115 height 363
click at [108, 30] on div "Status No active tasks You are ready to start receiving tasks. Melgien Tuling A…" at bounding box center [75, 199] width 115 height 363
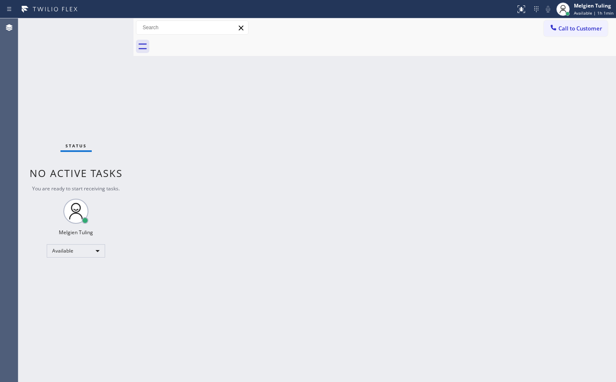
click at [111, 26] on div "Status No active tasks You are ready to start receiving tasks. Melgien Tuling A…" at bounding box center [75, 199] width 115 height 363
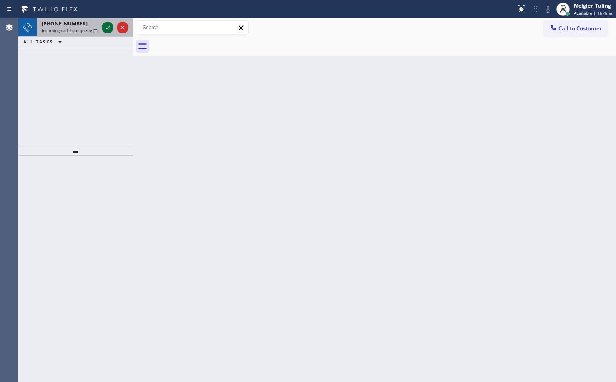
click at [111, 26] on icon at bounding box center [108, 28] width 10 height 10
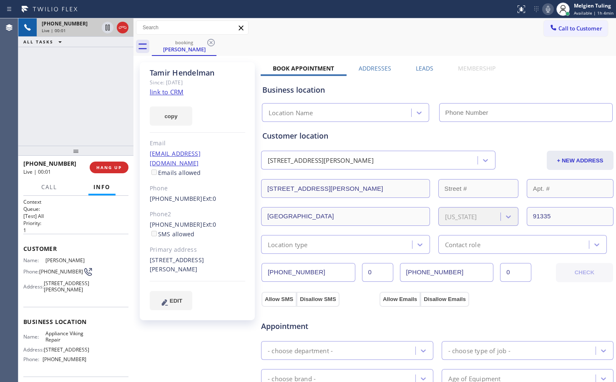
type input "[PHONE_NUMBER]"
click at [161, 91] on link "link to CRM" at bounding box center [167, 92] width 34 height 8
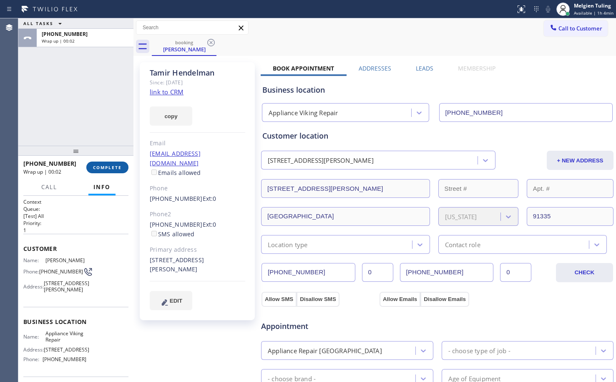
click at [106, 168] on span "COMPLETE" at bounding box center [107, 167] width 29 height 6
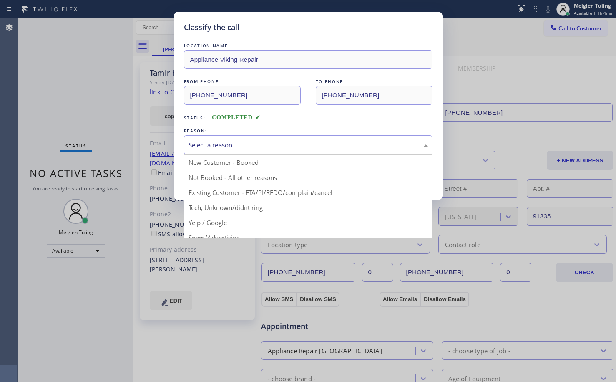
click at [211, 143] on div "Select a reason" at bounding box center [308, 145] width 239 height 10
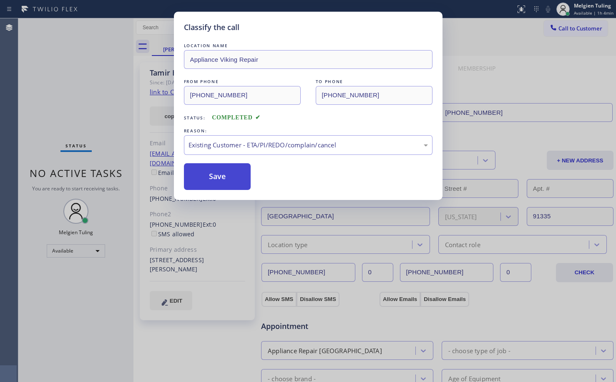
click at [222, 182] on button "Save" at bounding box center [217, 176] width 67 height 27
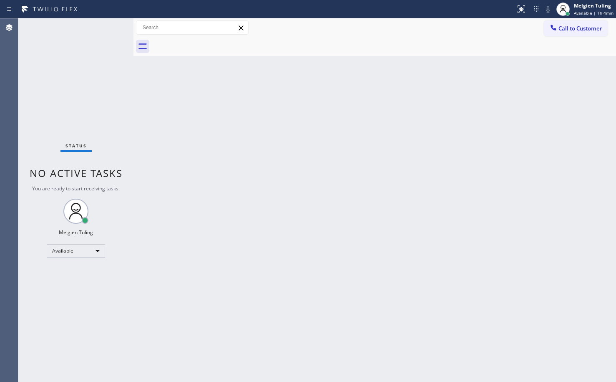
click at [224, 179] on div "Back to Dashboard Change Sender ID Customers Technicians Select a contact Outbo…" at bounding box center [374, 199] width 483 height 363
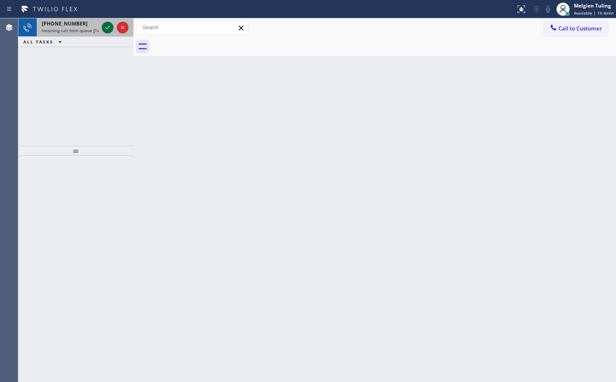
click at [108, 25] on icon at bounding box center [108, 28] width 10 height 10
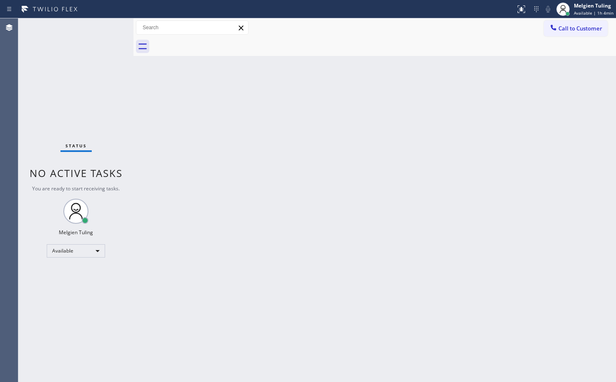
click at [108, 25] on div "Status No active tasks You are ready to start receiving tasks. Melgien Tuling A…" at bounding box center [75, 199] width 115 height 363
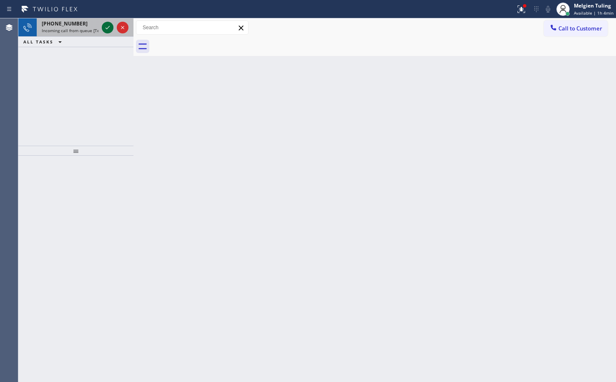
click at [105, 28] on icon at bounding box center [108, 28] width 10 height 10
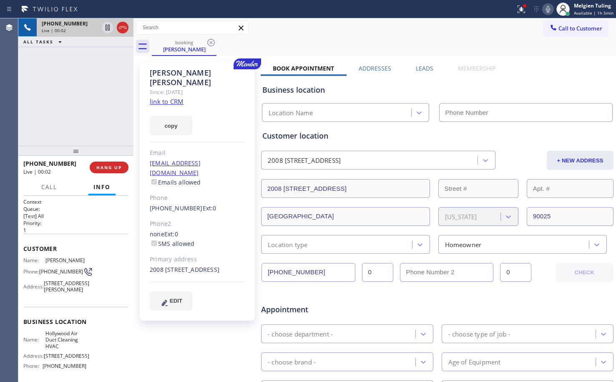
type input "[PHONE_NUMBER]"
click at [165, 97] on link "link to CRM" at bounding box center [167, 101] width 34 height 8
click at [103, 25] on icon at bounding box center [108, 28] width 10 height 10
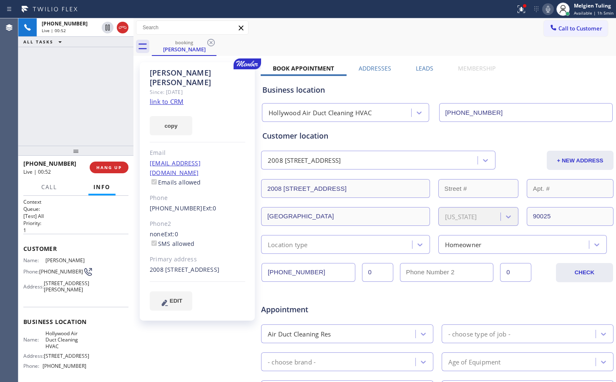
click at [548, 8] on icon at bounding box center [548, 9] width 4 height 7
click at [47, 189] on span "Call" at bounding box center [49, 187] width 16 height 8
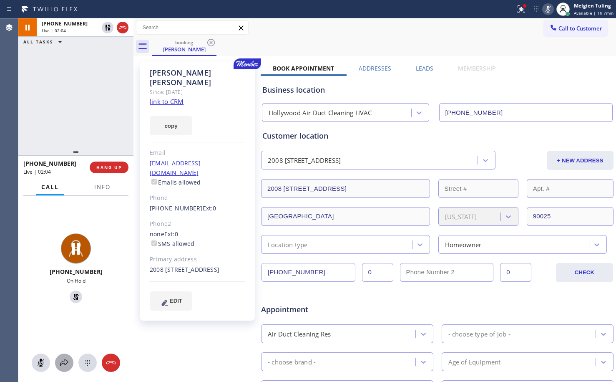
click at [64, 362] on icon at bounding box center [64, 362] width 10 height 10
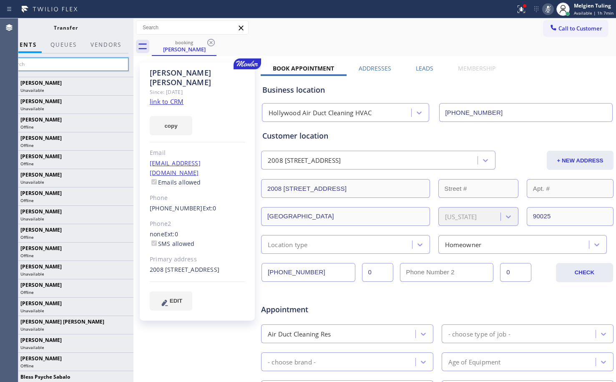
click at [70, 64] on input "text" at bounding box center [66, 64] width 126 height 13
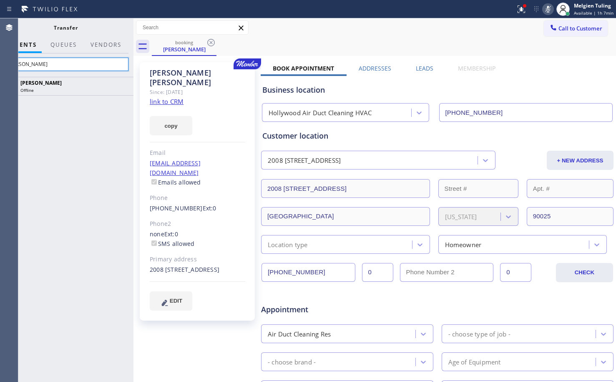
click at [73, 64] on input "[PERSON_NAME]" at bounding box center [66, 64] width 126 height 13
type input "a"
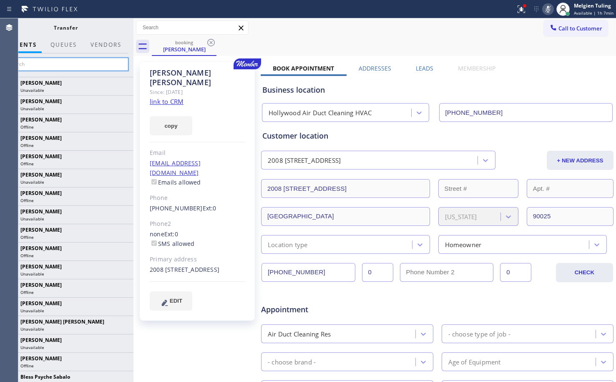
paste input "Oleksiy"
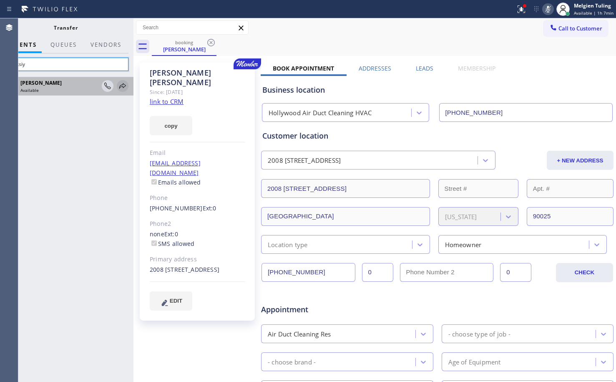
type input "Oleksiy"
click at [123, 85] on icon at bounding box center [123, 86] width 10 height 10
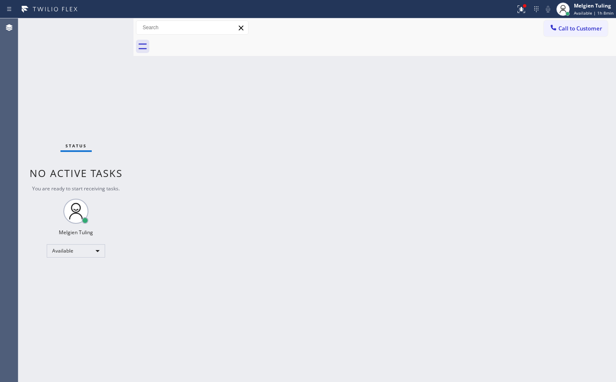
click at [209, 185] on div "Back to Dashboard Change Sender ID Customers Technicians Select a contact Outbo…" at bounding box center [374, 199] width 483 height 363
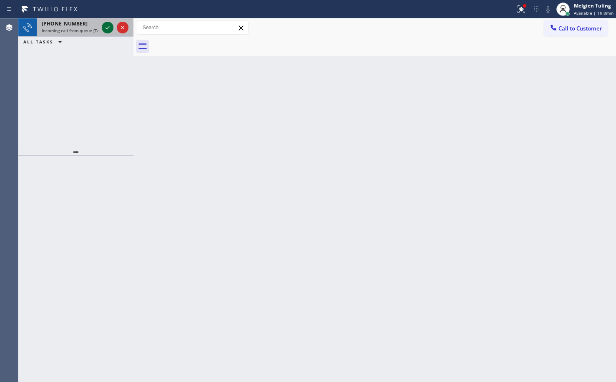
click at [106, 29] on icon at bounding box center [108, 28] width 10 height 10
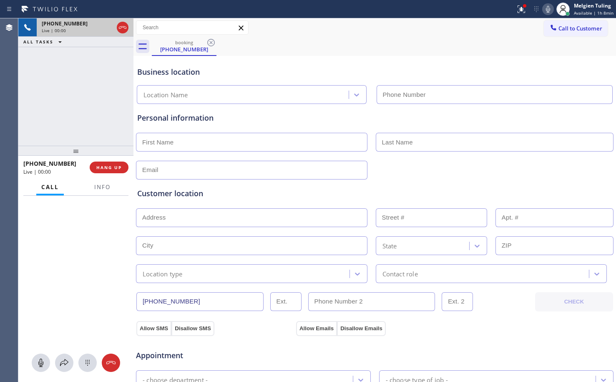
type input "[PHONE_NUMBER]"
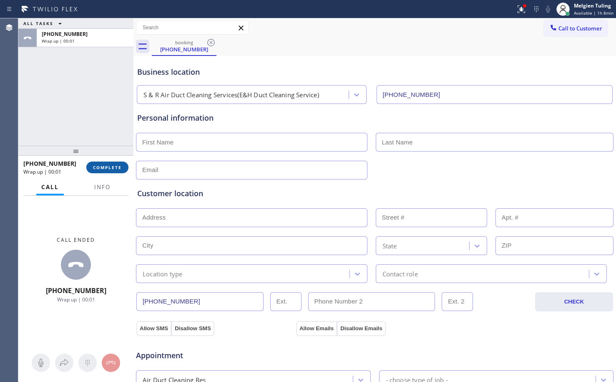
click at [98, 166] on span "COMPLETE" at bounding box center [107, 167] width 29 height 6
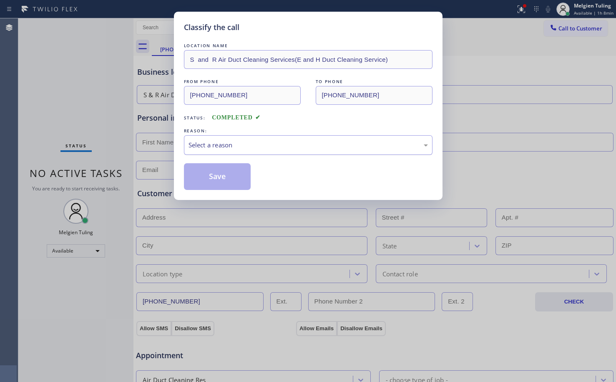
click at [206, 142] on div "Select a reason" at bounding box center [308, 145] width 239 height 10
click at [212, 174] on button "Save" at bounding box center [217, 176] width 67 height 27
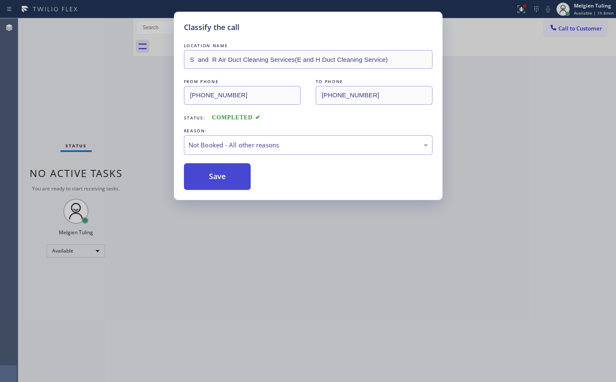
click at [212, 172] on button "Save" at bounding box center [217, 176] width 67 height 27
click at [213, 172] on button "Save" at bounding box center [217, 176] width 67 height 27
click at [214, 177] on button "Save" at bounding box center [217, 176] width 67 height 27
click at [132, 98] on div "Classify the call LOCATION NAME S and R Air Duct Cleaning Services(E and H Duct…" at bounding box center [308, 191] width 616 height 382
click at [224, 174] on button "Save" at bounding box center [217, 176] width 67 height 27
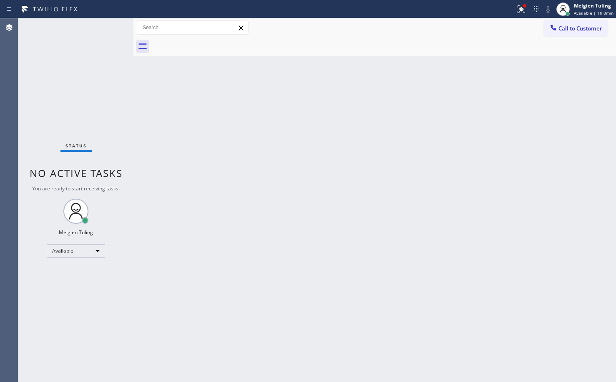
click at [233, 176] on div "Back to Dashboard Change Sender ID Customers Technicians Select a contact Outbo…" at bounding box center [374, 199] width 483 height 363
click at [522, 8] on icon at bounding box center [521, 9] width 10 height 10
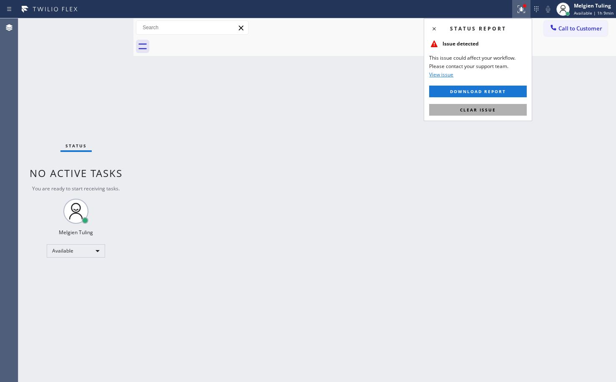
click at [505, 111] on button "Clear issue" at bounding box center [478, 110] width 98 height 12
click at [505, 111] on div "Back to Dashboard Change Sender ID Customers Technicians Select a contact Outbo…" at bounding box center [374, 199] width 483 height 363
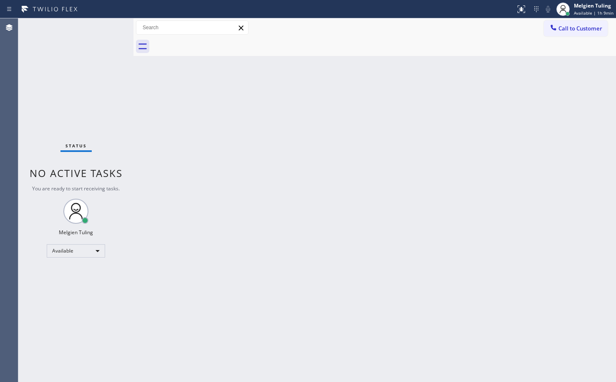
click at [505, 111] on div "Back to Dashboard Change Sender ID Customers Technicians Select a contact Outbo…" at bounding box center [374, 199] width 483 height 363
click at [116, 47] on div "Status No active tasks You are ready to start receiving tasks. Melgien Tuling A…" at bounding box center [75, 199] width 115 height 363
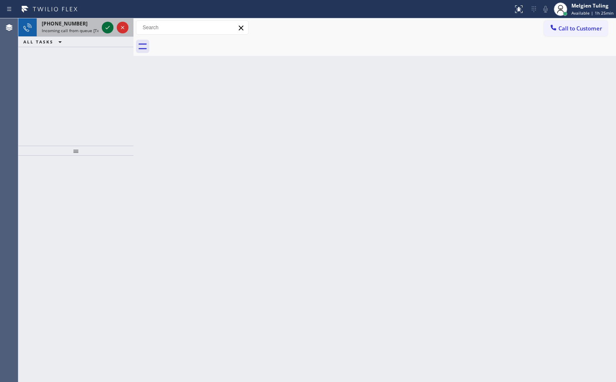
click at [104, 25] on icon at bounding box center [108, 28] width 10 height 10
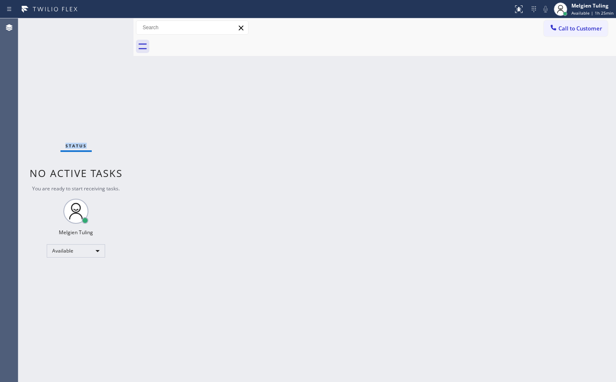
click at [104, 25] on div "Status No active tasks You are ready to start receiving tasks. Melgien Tuling A…" at bounding box center [75, 199] width 115 height 363
click at [521, 5] on icon at bounding box center [519, 9] width 10 height 10
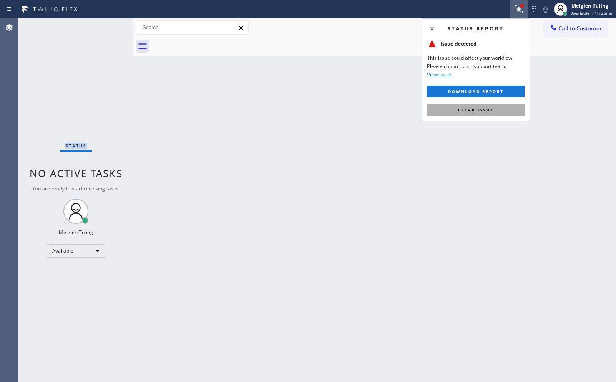
click at [463, 109] on span "Clear issue" at bounding box center [476, 110] width 36 height 6
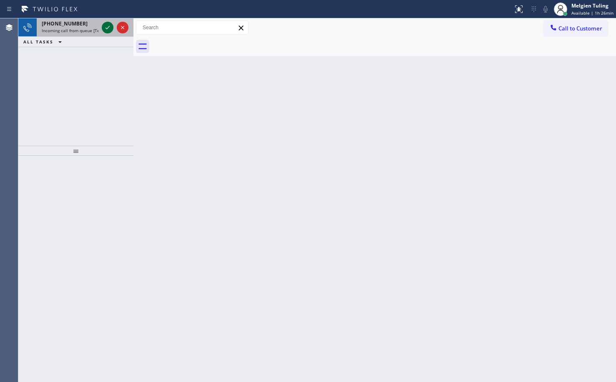
click at [105, 23] on icon at bounding box center [108, 28] width 10 height 10
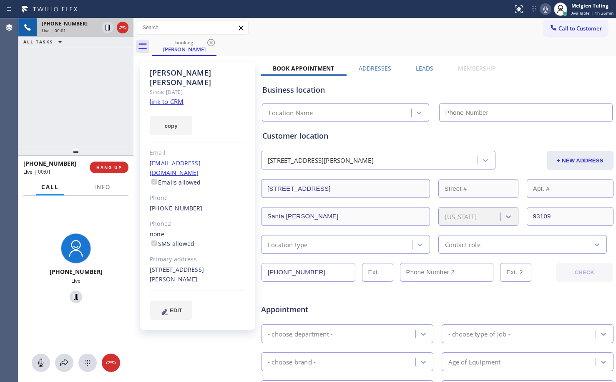
type input "[PHONE_NUMBER]"
click at [171, 97] on link "link to CRM" at bounding box center [167, 101] width 34 height 8
click at [109, 28] on icon at bounding box center [108, 28] width 10 height 10
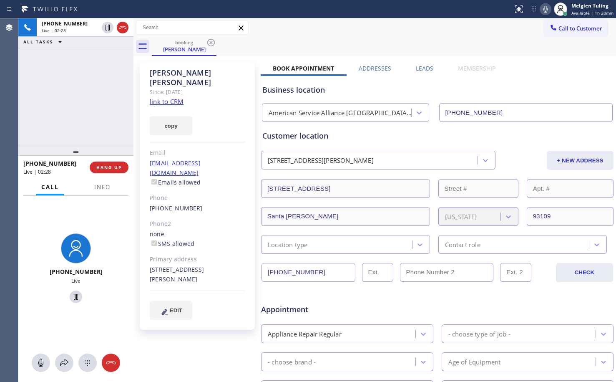
click at [548, 8] on icon at bounding box center [546, 9] width 10 height 10
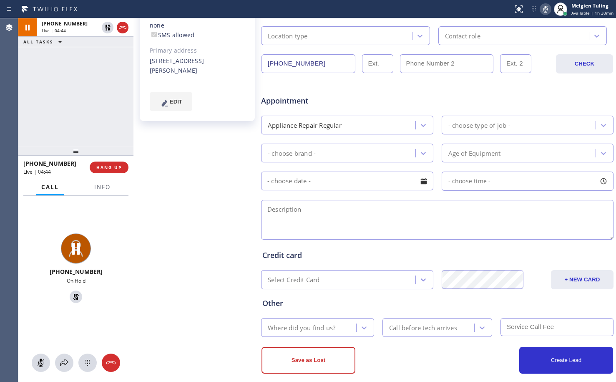
scroll to position [219, 0]
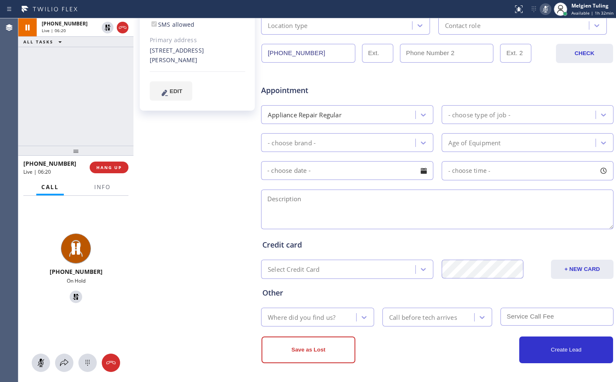
click at [184, 160] on div "[PERSON_NAME] Since: [DATE] link to CRM copy Email [EMAIL_ADDRESS][DOMAIN_NAME]…" at bounding box center [198, 109] width 125 height 541
click at [546, 9] on icon at bounding box center [546, 9] width 10 height 10
click at [113, 24] on div at bounding box center [108, 28] width 12 height 10
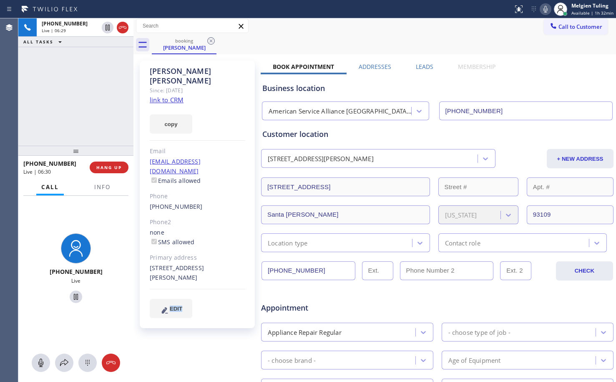
scroll to position [0, 0]
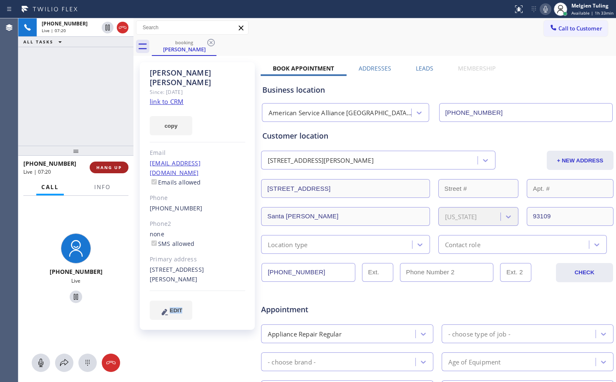
click at [113, 170] on span "HANG UP" at bounding box center [108, 167] width 25 height 6
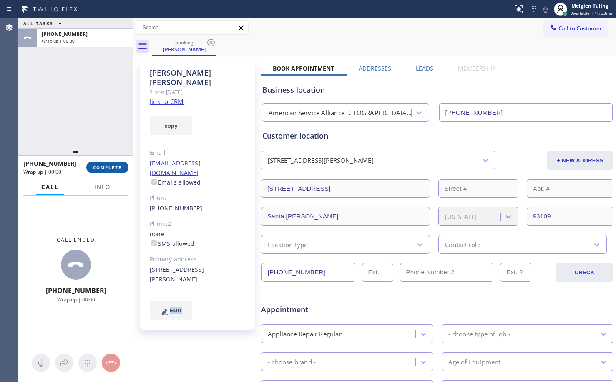
click at [113, 169] on span "COMPLETE" at bounding box center [107, 167] width 29 height 6
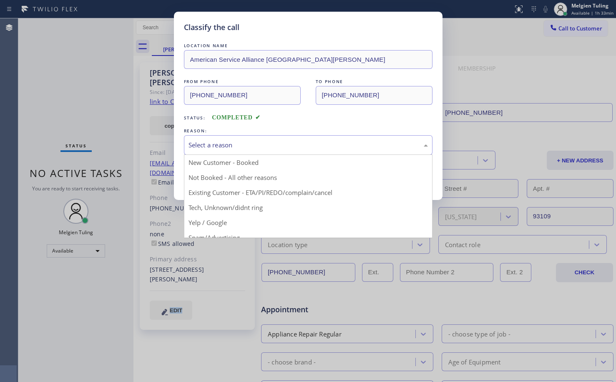
click at [214, 147] on div "Select a reason" at bounding box center [308, 145] width 239 height 10
click at [223, 191] on div "Classify the call LOCATION NAME American Service Alliance Santa [PERSON_NAME] F…" at bounding box center [308, 106] width 269 height 188
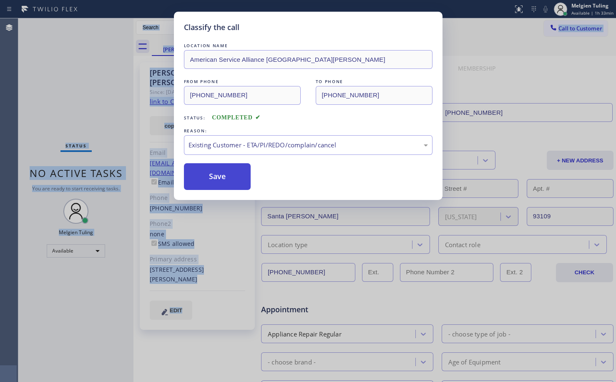
click at [222, 180] on button "Save" at bounding box center [217, 176] width 67 height 27
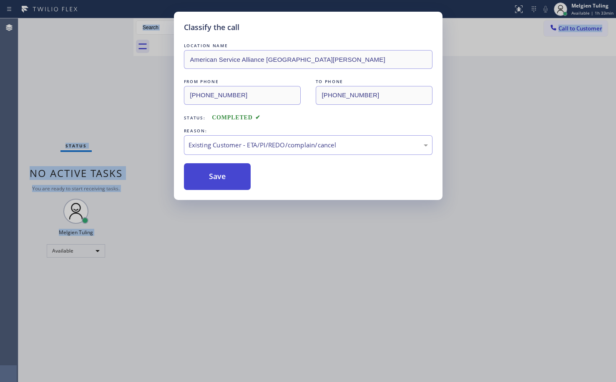
click at [226, 174] on button "Save" at bounding box center [217, 176] width 67 height 27
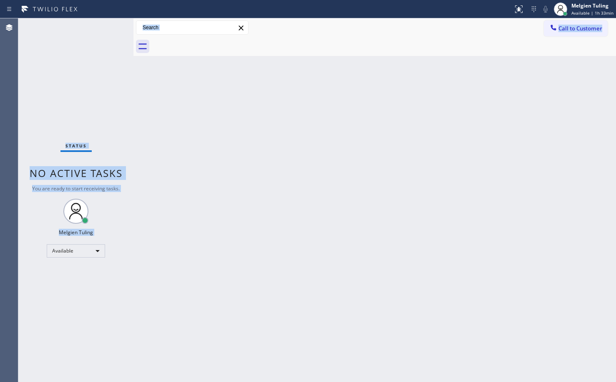
click at [228, 189] on div "Back to Dashboard Change Sender ID Customers Technicians Select a contact Outbo…" at bounding box center [374, 199] width 483 height 363
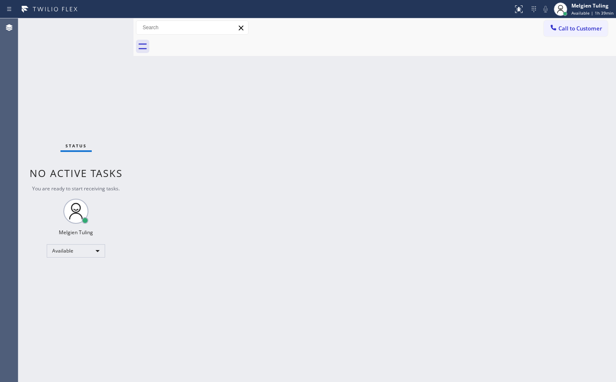
click at [201, 146] on div "Back to Dashboard Change Sender ID Customers Technicians Select a contact Outbo…" at bounding box center [374, 199] width 483 height 363
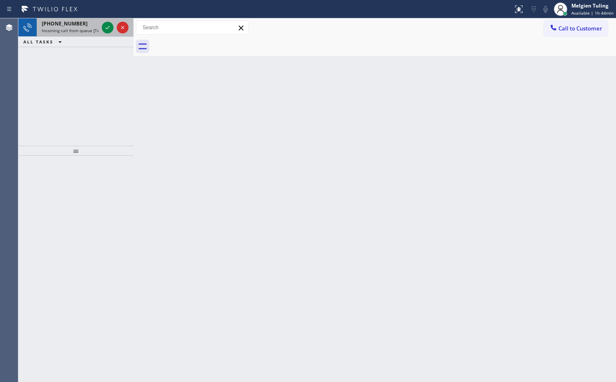
click at [113, 27] on div at bounding box center [115, 27] width 30 height 18
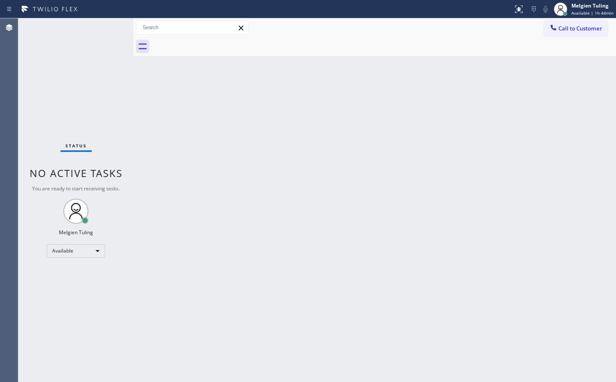
click at [110, 27] on div "Status No active tasks You are ready to start receiving tasks. Melgien Tuling A…" at bounding box center [75, 199] width 115 height 363
click at [91, 253] on div "Available" at bounding box center [76, 250] width 58 height 13
click at [81, 299] on div at bounding box center [308, 191] width 616 height 382
click at [100, 245] on div "Available" at bounding box center [76, 250] width 58 height 13
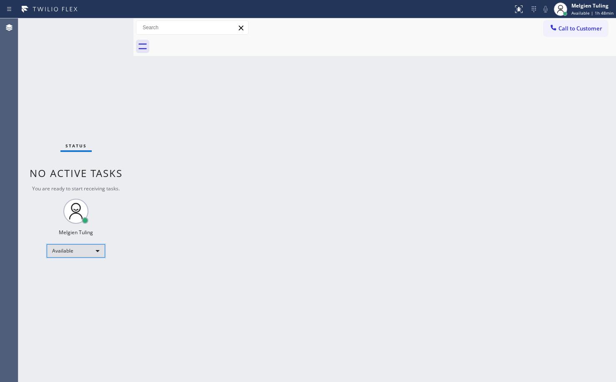
click at [88, 253] on div "Available" at bounding box center [76, 250] width 58 height 13
click at [57, 298] on li "Break" at bounding box center [75, 294] width 57 height 10
click at [96, 249] on div "Available" at bounding box center [76, 250] width 58 height 13
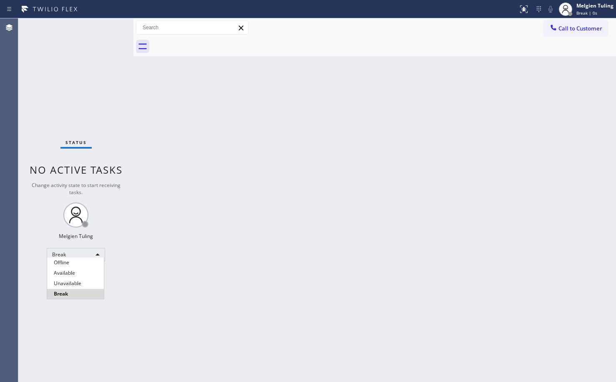
click at [59, 291] on li "Break" at bounding box center [75, 294] width 57 height 10
click at [211, 234] on div "Back to Dashboard Change Sender ID Customers Technicians Select a contact Outbo…" at bounding box center [374, 199] width 483 height 363
click at [511, 142] on div "Back to Dashboard Change Sender ID Customers Technicians Select a contact Outbo…" at bounding box center [374, 199] width 483 height 363
click at [201, 336] on div "Back to Dashboard Change Sender ID Customers Technicians Select a contact Outbo…" at bounding box center [374, 199] width 483 height 363
click at [98, 252] on div "Break" at bounding box center [76, 254] width 58 height 13
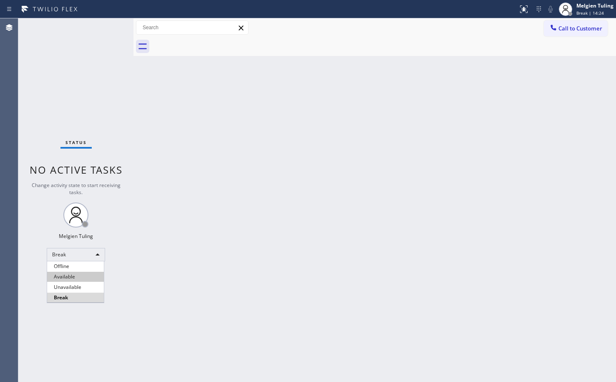
click at [73, 274] on li "Available" at bounding box center [75, 277] width 57 height 10
click at [73, 282] on li "Unavailable" at bounding box center [75, 287] width 57 height 10
click at [79, 254] on div "Unavailable" at bounding box center [76, 254] width 58 height 13
click at [69, 278] on li "Available" at bounding box center [75, 277] width 57 height 10
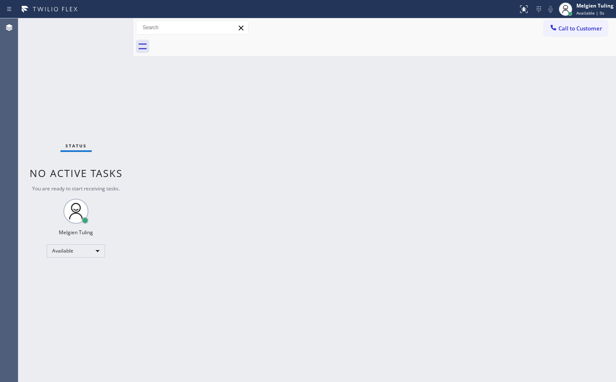
click at [238, 259] on div "Back to Dashboard Change Sender ID Customers Technicians Select a contact Outbo…" at bounding box center [374, 199] width 483 height 363
click at [249, 274] on div "Back to Dashboard Change Sender ID Customers Technicians Select a contact Outbo…" at bounding box center [374, 199] width 483 height 363
click at [210, 181] on div "Back to Dashboard Change Sender ID Customers Technicians Select a contact Outbo…" at bounding box center [374, 199] width 483 height 363
click at [393, 159] on div "Back to Dashboard Change Sender ID Customers Technicians Select a contact Outbo…" at bounding box center [374, 199] width 483 height 363
click at [297, 33] on div "Call to Customer Outbound call Location Search location Your caller id phone nu…" at bounding box center [374, 27] width 483 height 15
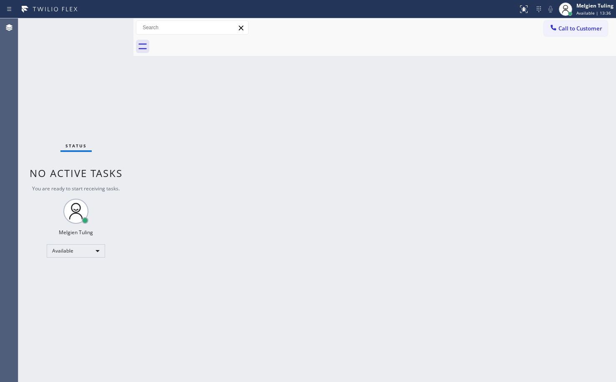
click at [362, 109] on div "Back to Dashboard Change Sender ID Customers Technicians Select a contact Outbo…" at bounding box center [374, 199] width 483 height 363
drag, startPoint x: 355, startPoint y: 169, endPoint x: 145, endPoint y: 95, distance: 222.7
click at [199, 151] on div "Back to Dashboard Change Sender ID Customers Technicians Select a contact Outbo…" at bounding box center [374, 199] width 483 height 363
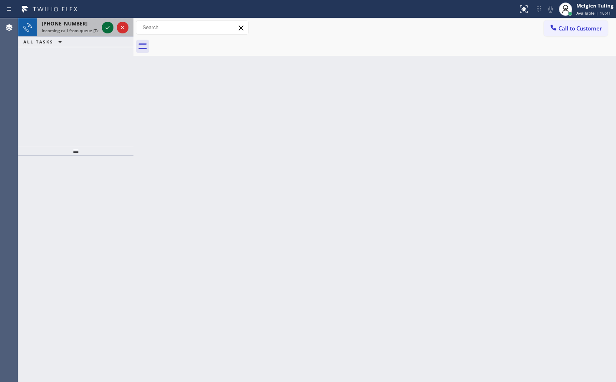
click at [103, 28] on icon at bounding box center [108, 28] width 10 height 10
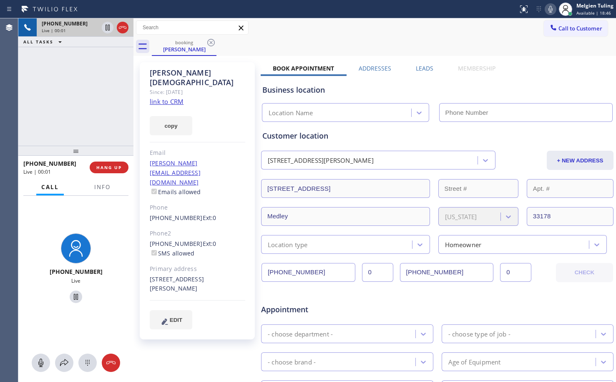
type input "[PHONE_NUMBER]"
click at [167, 97] on link "link to CRM" at bounding box center [167, 101] width 34 height 8
click at [549, 9] on icon at bounding box center [551, 9] width 10 height 10
click at [107, 28] on icon at bounding box center [108, 28] width 4 height 6
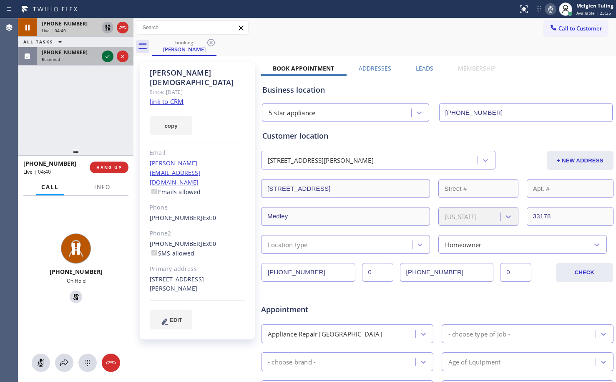
click at [111, 59] on icon at bounding box center [108, 56] width 10 height 10
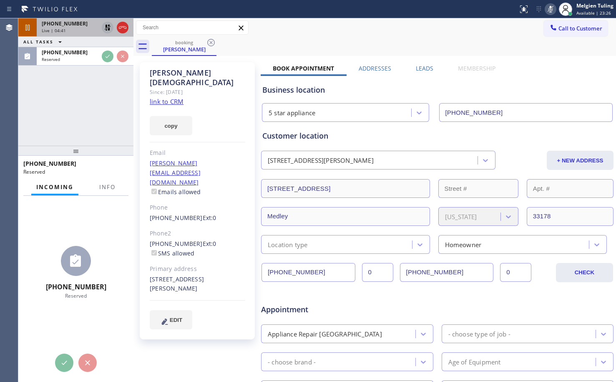
click at [374, 231] on div "Business location 5 star appliance [PHONE_NUMBER] Personal information [PERSON_…" at bounding box center [437, 329] width 353 height 506
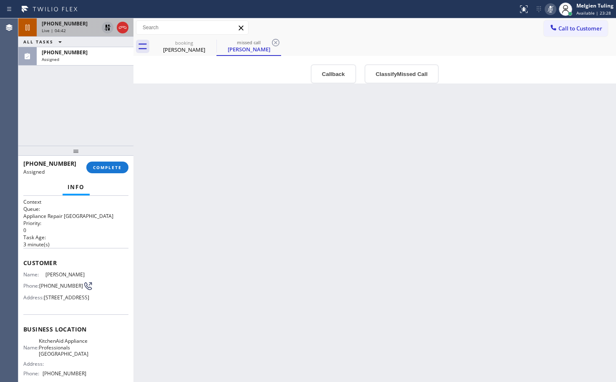
scroll to position [42, 0]
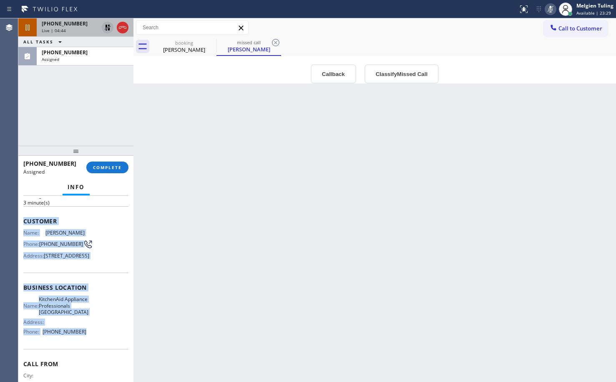
drag, startPoint x: 23, startPoint y: 219, endPoint x: 79, endPoint y: 357, distance: 149.1
click at [79, 357] on div "Context Queue: Appliance Repair High End Priority: 0 Task Age: [DEMOGRAPHIC_DAT…" at bounding box center [75, 289] width 115 height 186
click at [99, 164] on span "COMPLETE" at bounding box center [107, 167] width 29 height 6
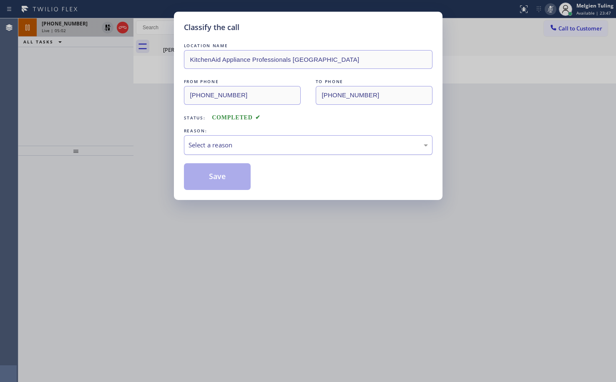
click at [213, 140] on div "Select a reason" at bounding box center [308, 145] width 239 height 10
click at [199, 170] on button "Save" at bounding box center [217, 176] width 67 height 27
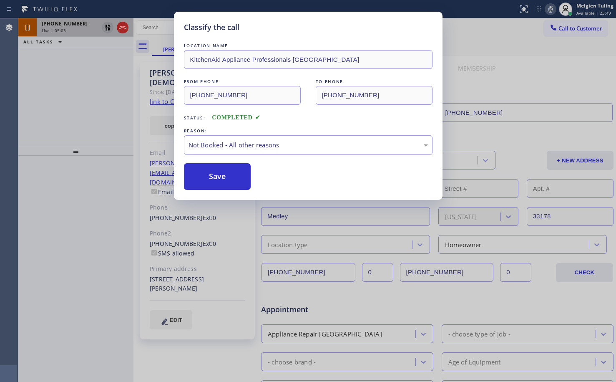
click at [64, 90] on div "Classify the call LOCATION NAME KitchenAid Appliance Professionals [GEOGRAPHIC_…" at bounding box center [308, 191] width 616 height 382
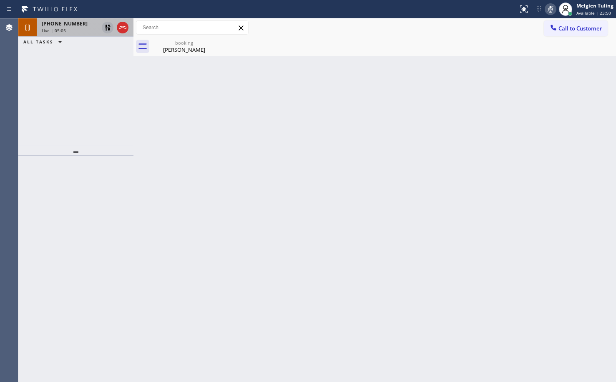
click at [88, 29] on div "Live | 05:05" at bounding box center [70, 31] width 57 height 6
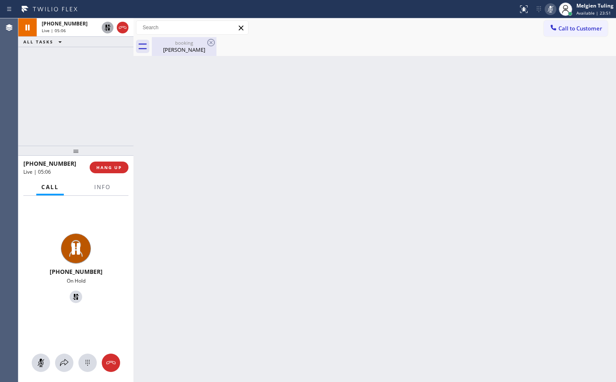
click at [196, 51] on div "[PERSON_NAME]" at bounding box center [184, 50] width 63 height 8
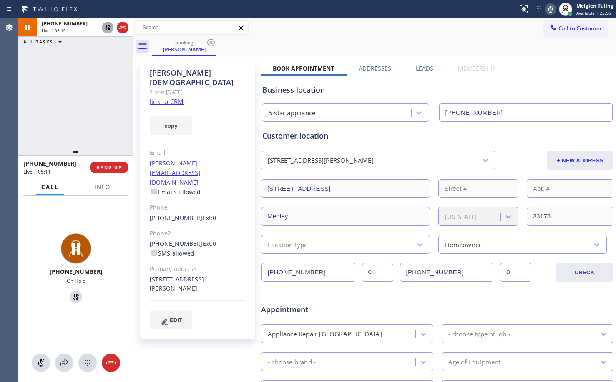
click at [106, 26] on icon at bounding box center [108, 28] width 6 height 6
click at [551, 9] on rect at bounding box center [551, 8] width 6 height 6
click at [240, 239] on div "[PHONE_NUMBER] Ext: 0 SMS allowed" at bounding box center [198, 248] width 96 height 19
click at [232, 239] on div "[PHONE_NUMBER] Ext: 0 SMS allowed" at bounding box center [198, 248] width 96 height 19
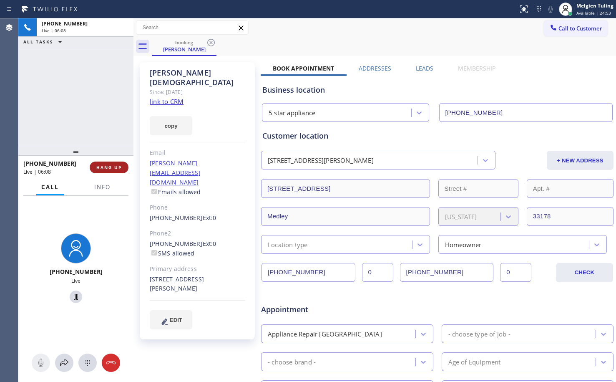
click at [119, 171] on button "HANG UP" at bounding box center [109, 167] width 39 height 12
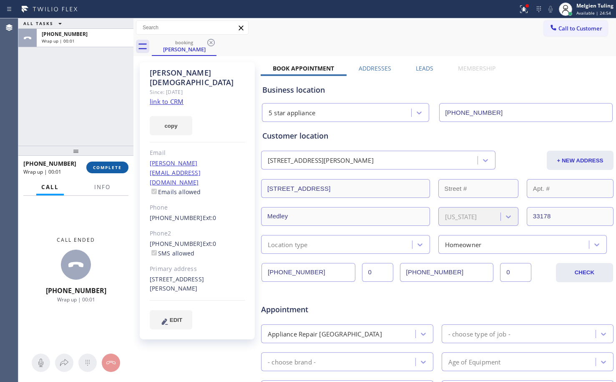
click at [112, 167] on span "COMPLETE" at bounding box center [107, 167] width 29 height 6
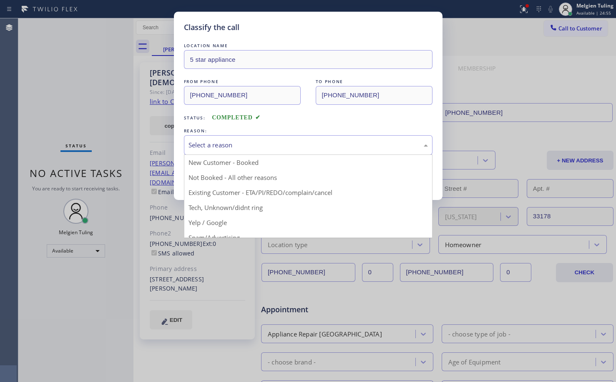
click at [240, 144] on div "Select a reason" at bounding box center [308, 145] width 239 height 10
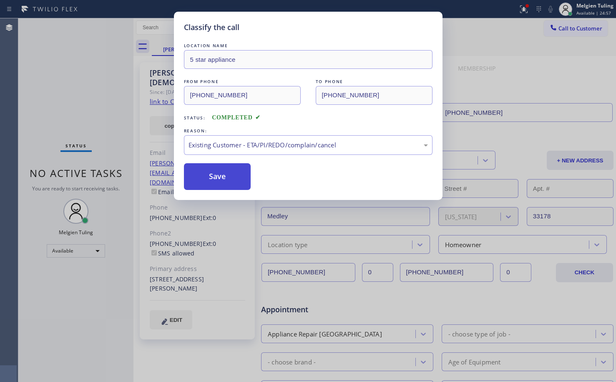
click at [231, 177] on button "Save" at bounding box center [217, 176] width 67 height 27
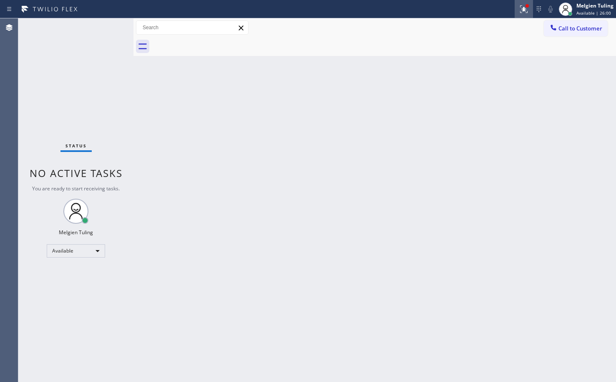
click at [526, 9] on icon at bounding box center [523, 8] width 5 height 3
click at [524, 10] on icon at bounding box center [522, 8] width 5 height 6
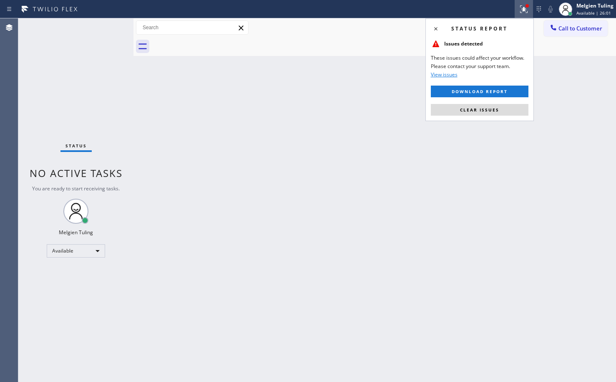
click at [524, 10] on icon at bounding box center [522, 8] width 5 height 6
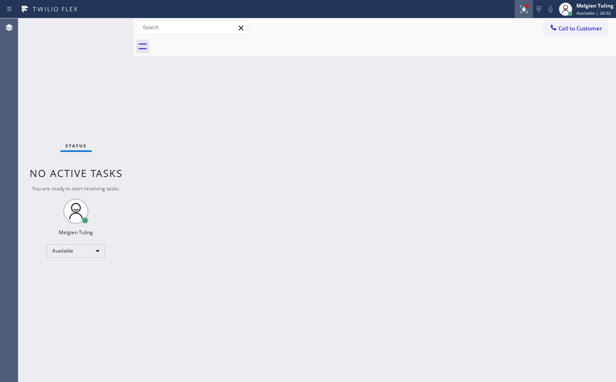
click at [524, 10] on icon at bounding box center [522, 8] width 5 height 6
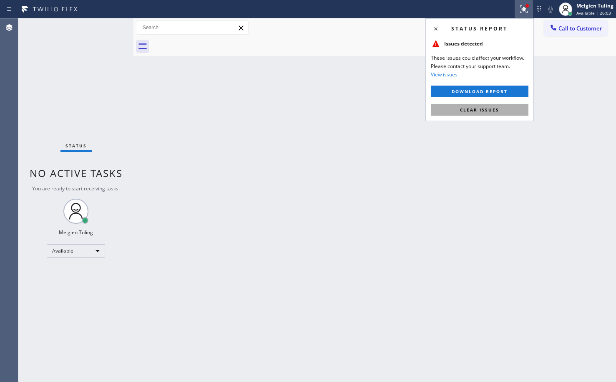
click at [493, 109] on span "Clear issues" at bounding box center [479, 110] width 39 height 6
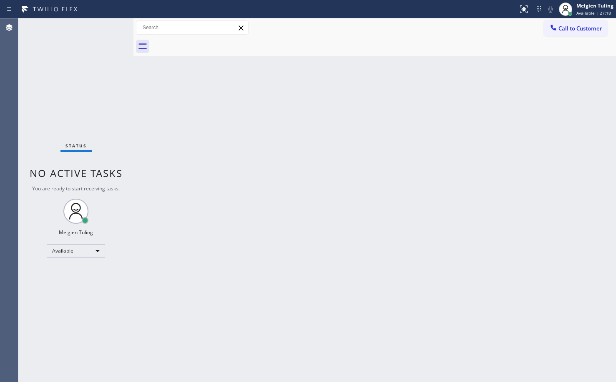
click at [165, 211] on div "Back to Dashboard Change Sender ID Customers Technicians Select a contact Outbo…" at bounding box center [374, 199] width 483 height 363
click at [246, 139] on div "Back to Dashboard Change Sender ID Customers Technicians Select a contact Outbo…" at bounding box center [374, 199] width 483 height 363
drag, startPoint x: 208, startPoint y: 182, endPoint x: 203, endPoint y: 227, distance: 45.0
click at [202, 215] on div "Back to Dashboard Change Sender ID Customers Technicians Select a contact Outbo…" at bounding box center [374, 199] width 483 height 363
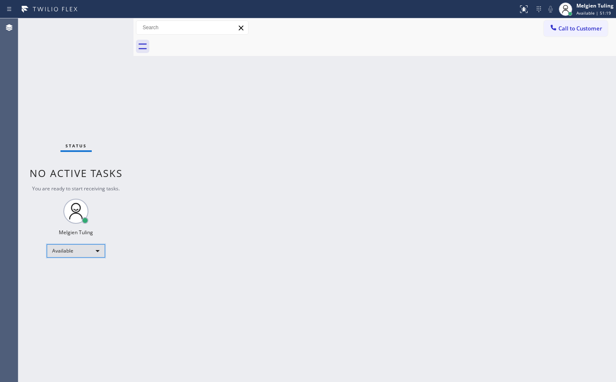
click at [92, 246] on div "Available" at bounding box center [76, 250] width 58 height 13
click at [72, 293] on li "Break" at bounding box center [75, 294] width 57 height 10
click at [309, 213] on div "Back to Dashboard Change Sender ID Customers Technicians Select a contact Outbo…" at bounding box center [374, 199] width 483 height 363
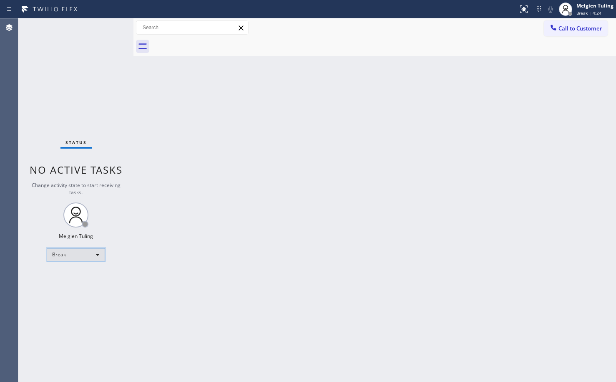
click at [93, 254] on div "Break" at bounding box center [76, 254] width 58 height 13
click at [77, 278] on li "Available" at bounding box center [75, 277] width 57 height 10
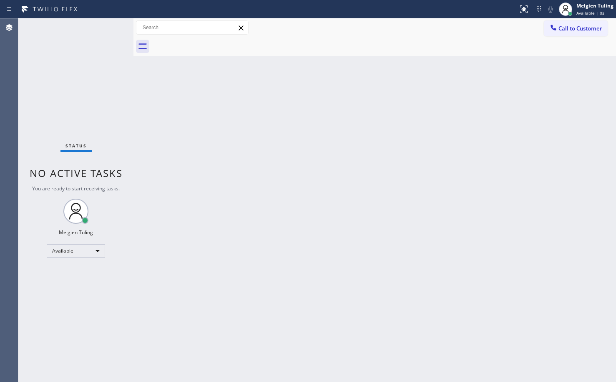
click at [483, 214] on div "Back to Dashboard Change Sender ID Customers Technicians Select a contact Outbo…" at bounding box center [374, 199] width 483 height 363
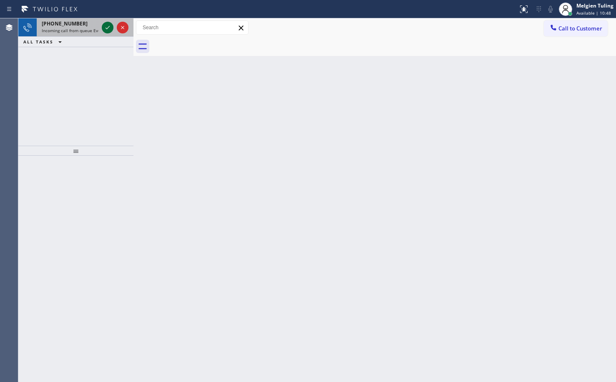
click at [108, 26] on icon at bounding box center [108, 28] width 10 height 10
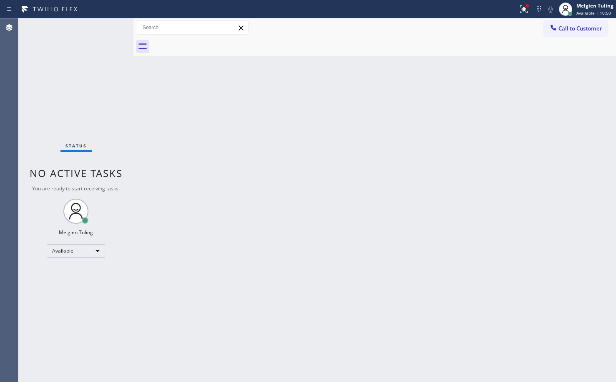
click at [267, 153] on div "Back to Dashboard Change Sender ID Customers Technicians Select a contact Outbo…" at bounding box center [374, 199] width 483 height 363
click at [68, 85] on div "Status No active tasks You are ready to start receiving tasks. Melgien Tuling A…" at bounding box center [75, 199] width 115 height 363
click at [207, 131] on div "Back to Dashboard Change Sender ID Customers Technicians Select a contact Outbo…" at bounding box center [374, 199] width 483 height 363
click at [96, 251] on div "Available" at bounding box center [76, 250] width 58 height 13
click at [68, 282] on li "Unavailable" at bounding box center [75, 283] width 57 height 10
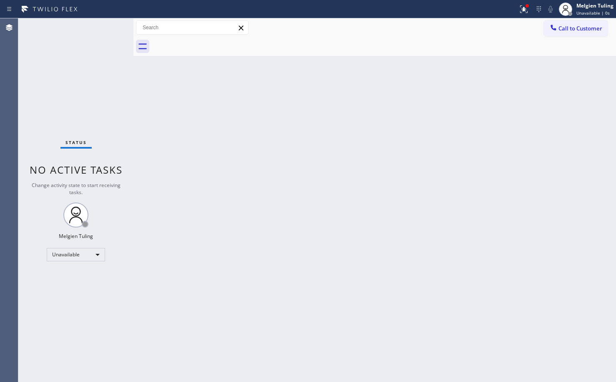
click at [300, 196] on div "Back to Dashboard Change Sender ID Customers Technicians Select a contact Outbo…" at bounding box center [374, 199] width 483 height 363
click at [592, 10] on div "Melgien Tuling Unavailable | 1s" at bounding box center [595, 9] width 41 height 15
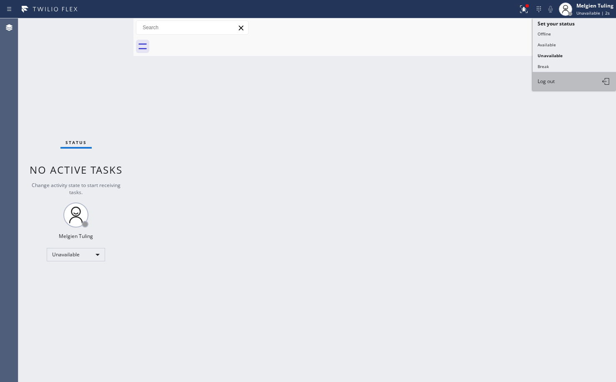
click at [547, 79] on span "Log out" at bounding box center [546, 81] width 17 height 7
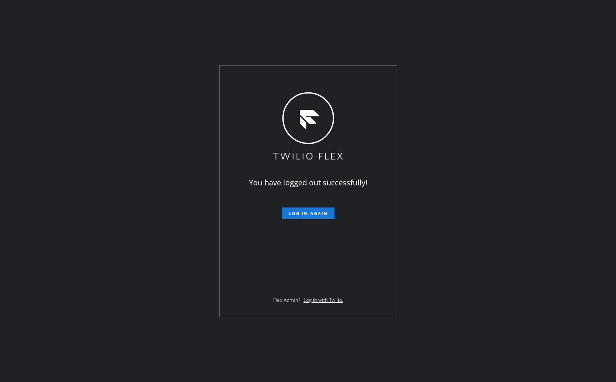
click at [516, 6] on div "You have logged out successfully! Log in again Flex Admin? Log in with Twilio." at bounding box center [308, 191] width 616 height 382
